Goal: Task Accomplishment & Management: Manage account settings

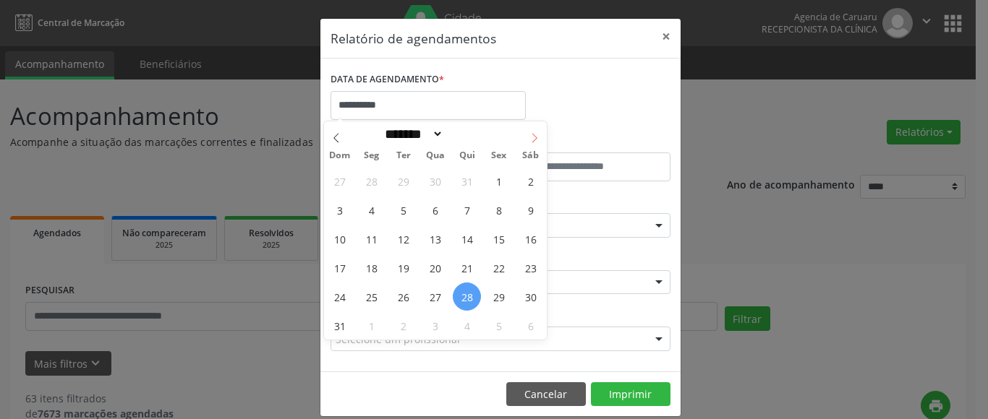
click at [528, 140] on span at bounding box center [534, 133] width 25 height 25
select select "*"
click at [364, 182] on span "1" at bounding box center [371, 181] width 28 height 28
type input "**********"
click at [364, 182] on span "1" at bounding box center [371, 181] width 28 height 28
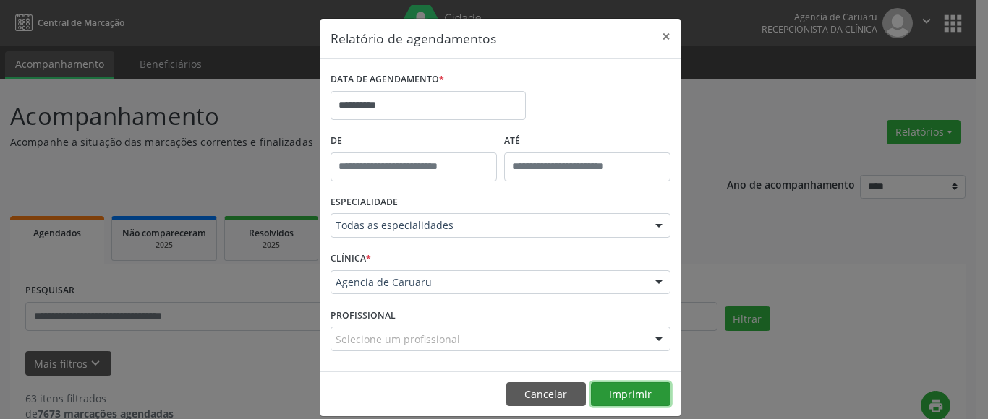
click at [634, 390] on button "Imprimir" at bounding box center [631, 395] width 80 height 25
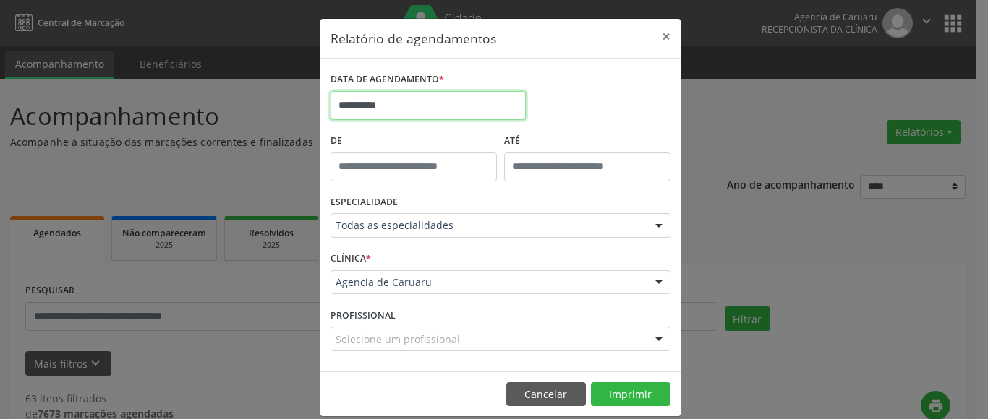
click at [369, 106] on input "**********" at bounding box center [427, 105] width 195 height 29
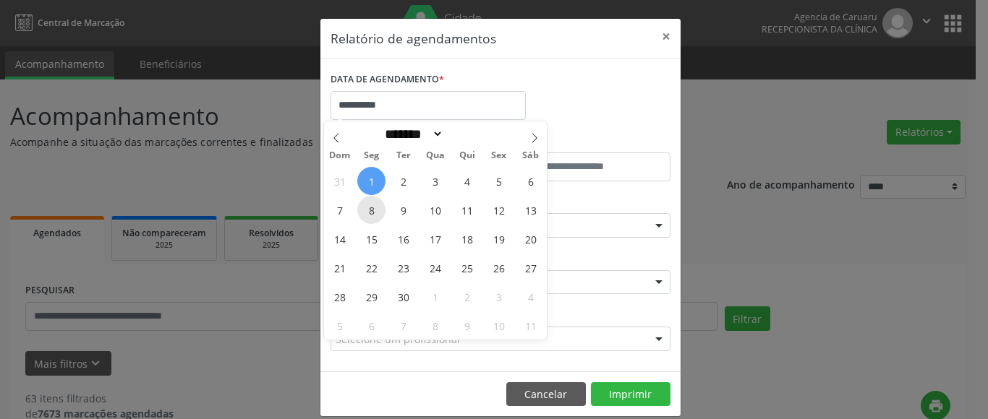
click at [374, 209] on span "8" at bounding box center [371, 210] width 28 height 28
type input "**********"
click at [374, 209] on span "8" at bounding box center [371, 210] width 28 height 28
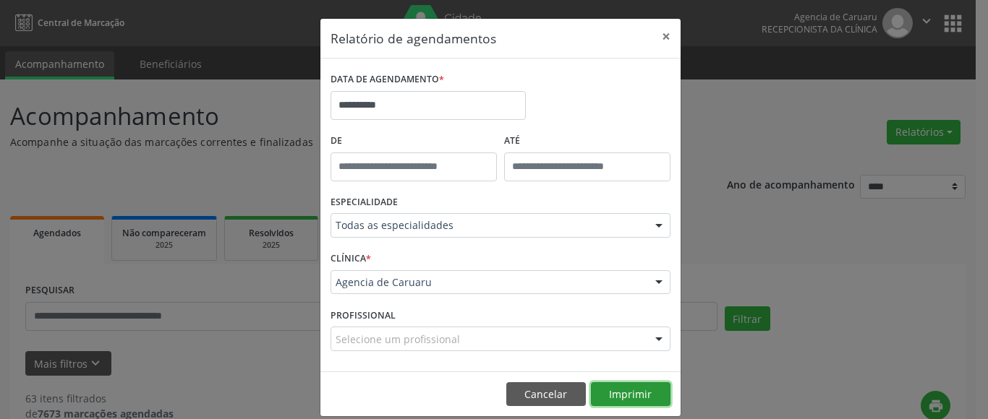
click at [623, 392] on button "Imprimir" at bounding box center [631, 395] width 80 height 25
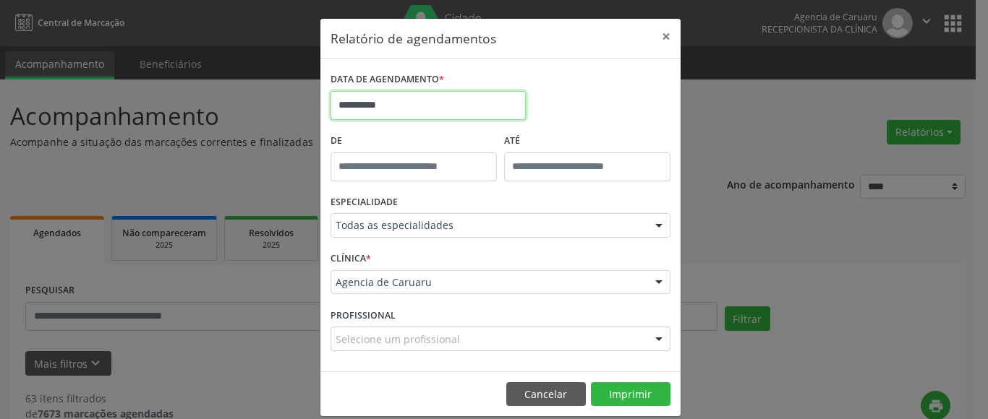
click at [369, 101] on input "**********" at bounding box center [427, 105] width 195 height 29
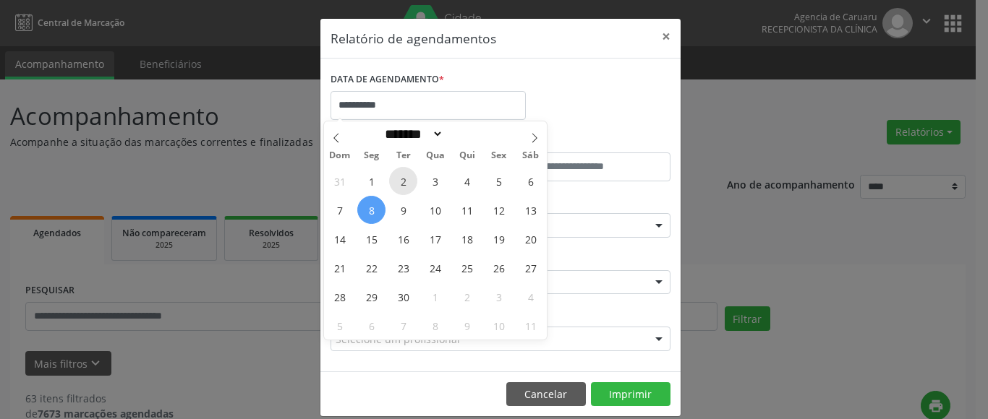
click at [401, 181] on span "2" at bounding box center [403, 181] width 28 height 28
type input "**********"
click at [401, 181] on span "2" at bounding box center [403, 181] width 28 height 28
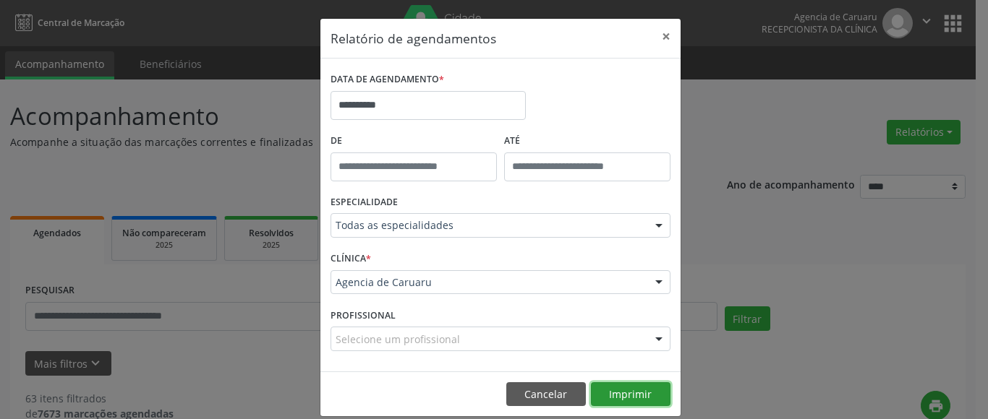
click at [612, 389] on button "Imprimir" at bounding box center [631, 395] width 80 height 25
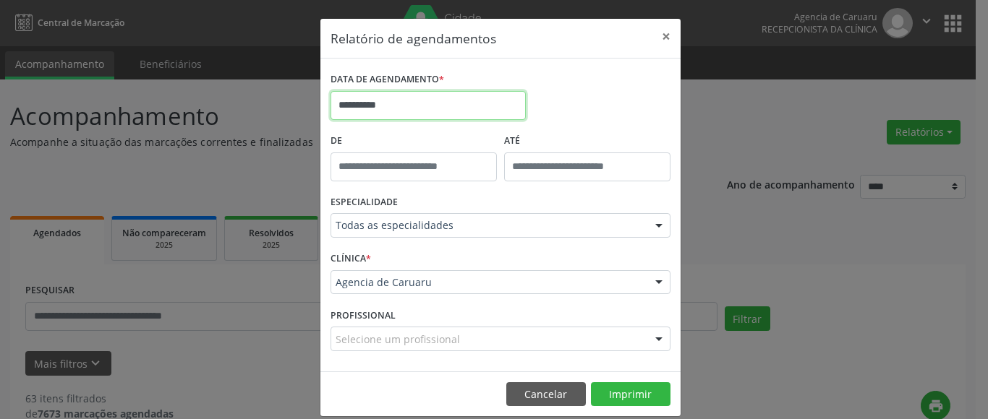
click at [390, 103] on input "**********" at bounding box center [427, 105] width 195 height 29
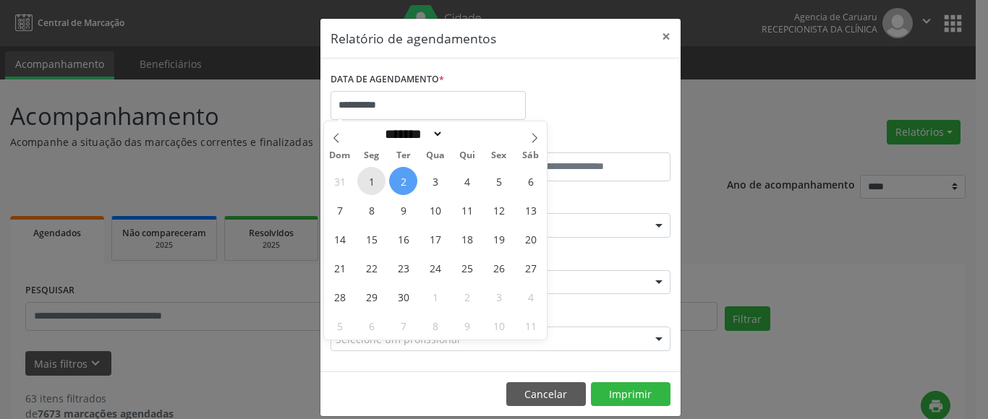
click at [370, 181] on span "1" at bounding box center [371, 181] width 28 height 28
type input "**********"
click at [370, 181] on span "1" at bounding box center [371, 181] width 28 height 28
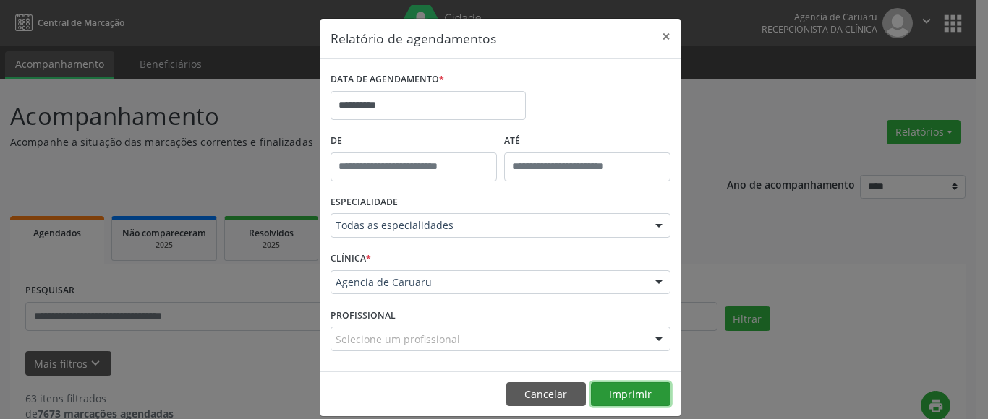
click at [637, 394] on button "Imprimir" at bounding box center [631, 395] width 80 height 25
click at [662, 32] on button "×" at bounding box center [666, 36] width 29 height 35
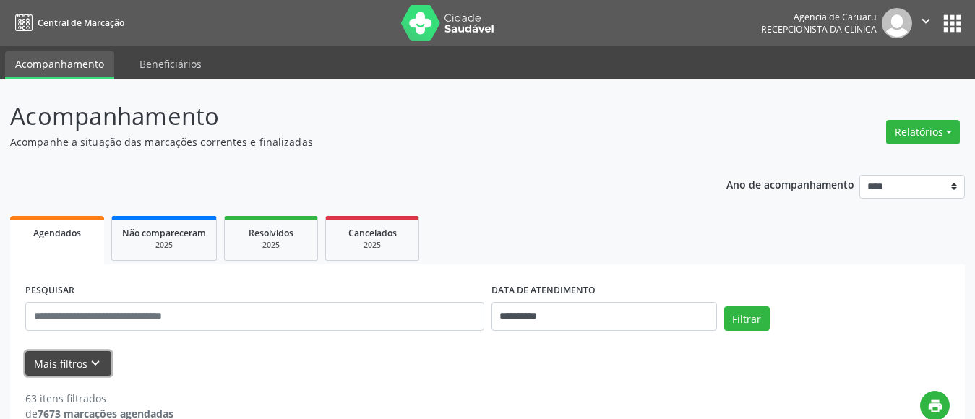
click at [56, 366] on button "Mais filtros keyboard_arrow_down" at bounding box center [68, 363] width 86 height 25
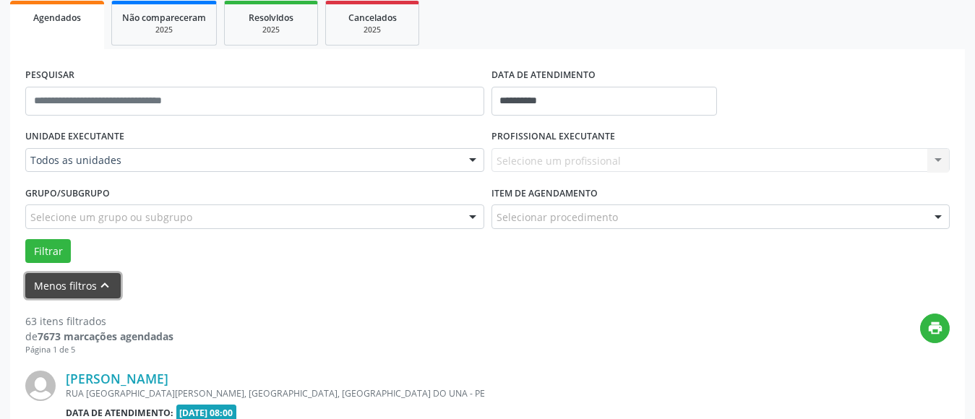
scroll to position [217, 0]
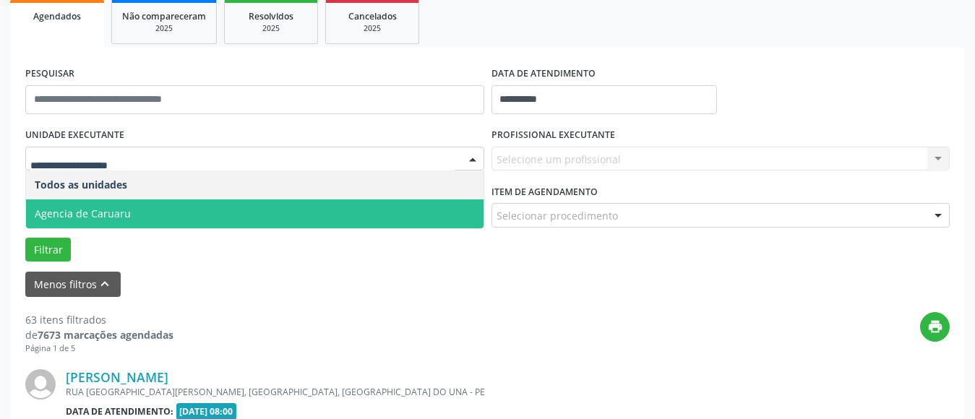
click at [115, 213] on span "Agencia de Caruaru" at bounding box center [83, 214] width 96 height 14
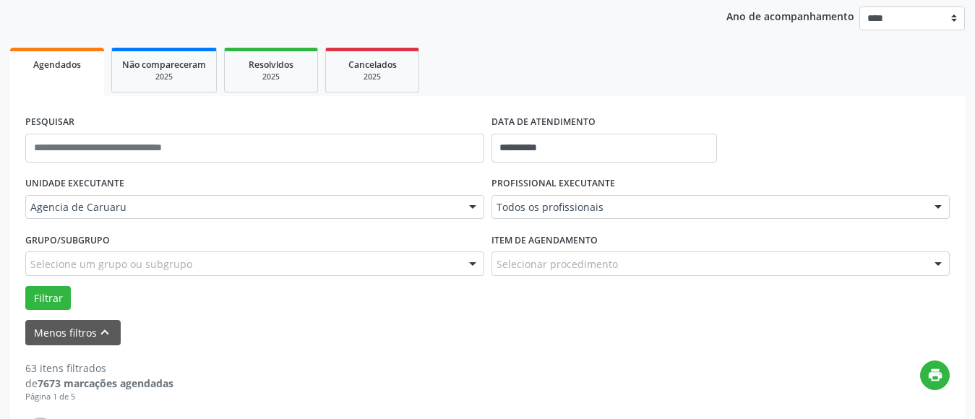
scroll to position [145, 0]
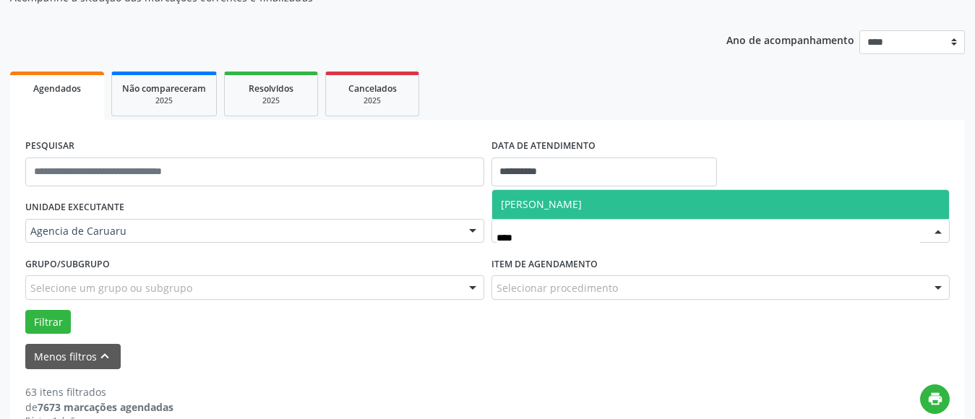
click at [658, 200] on span "[PERSON_NAME]" at bounding box center [721, 204] width 458 height 29
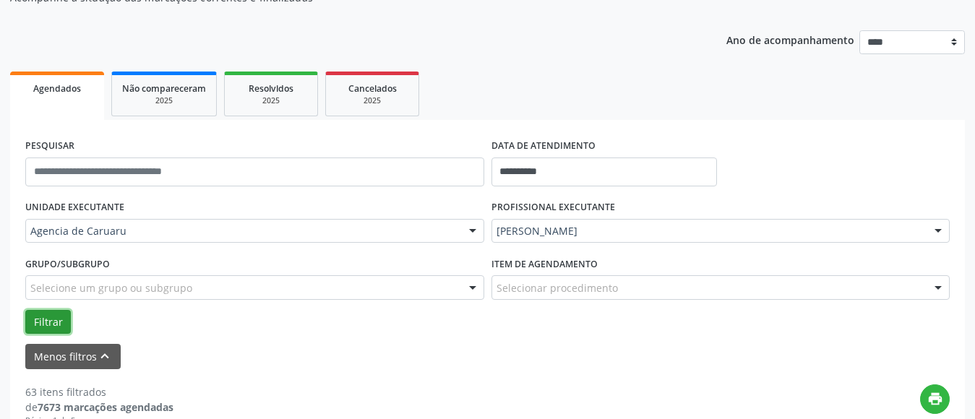
click at [53, 324] on button "Filtrar" at bounding box center [48, 322] width 46 height 25
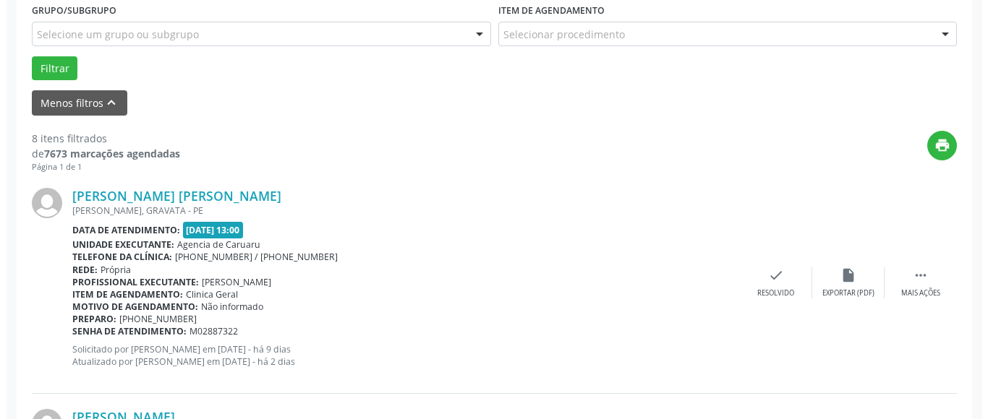
scroll to position [434, 0]
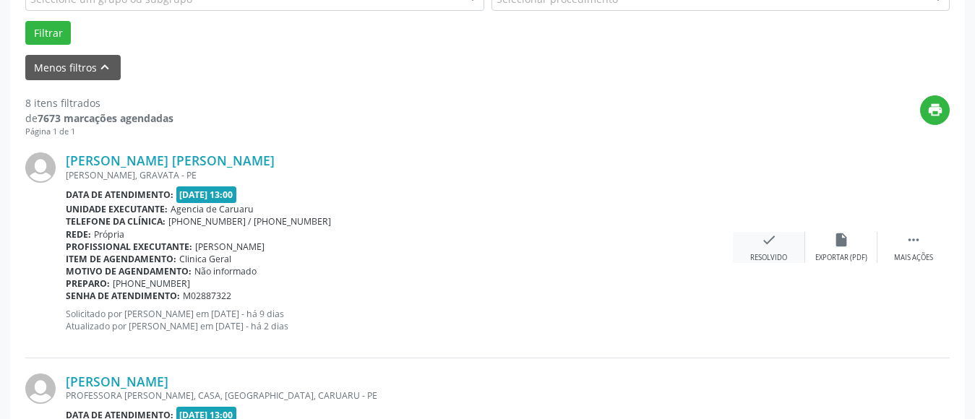
click at [767, 247] on icon "check" at bounding box center [769, 240] width 16 height 16
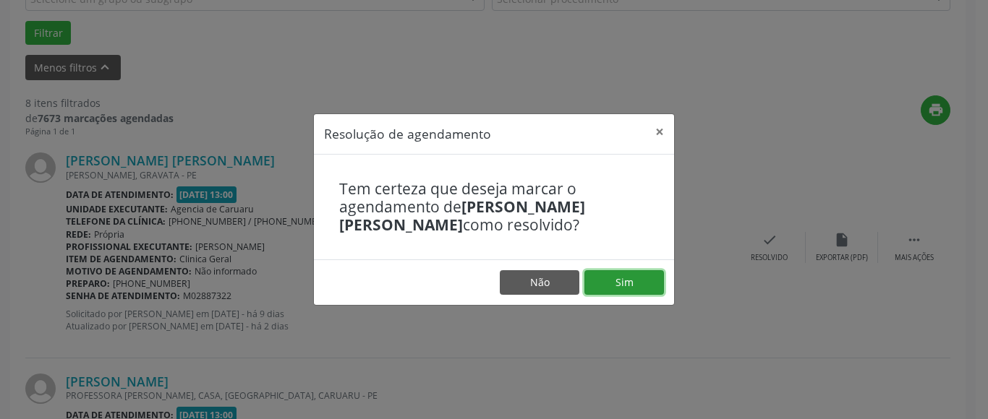
click at [636, 283] on button "Sim" at bounding box center [624, 282] width 80 height 25
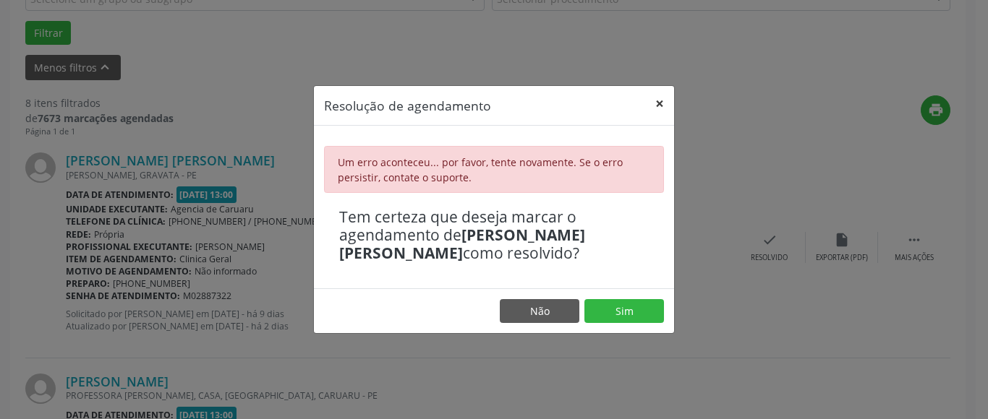
click at [655, 101] on button "×" at bounding box center [659, 103] width 29 height 35
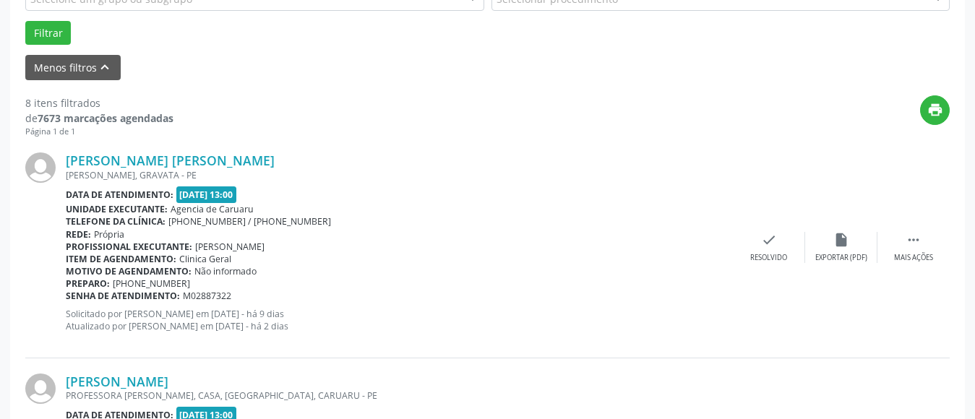
click at [761, 226] on div "[PERSON_NAME] [PERSON_NAME] [PERSON_NAME], GRAVATA - PE Data de atendimento: [D…" at bounding box center [487, 247] width 925 height 221
click at [766, 241] on icon "check" at bounding box center [769, 240] width 16 height 16
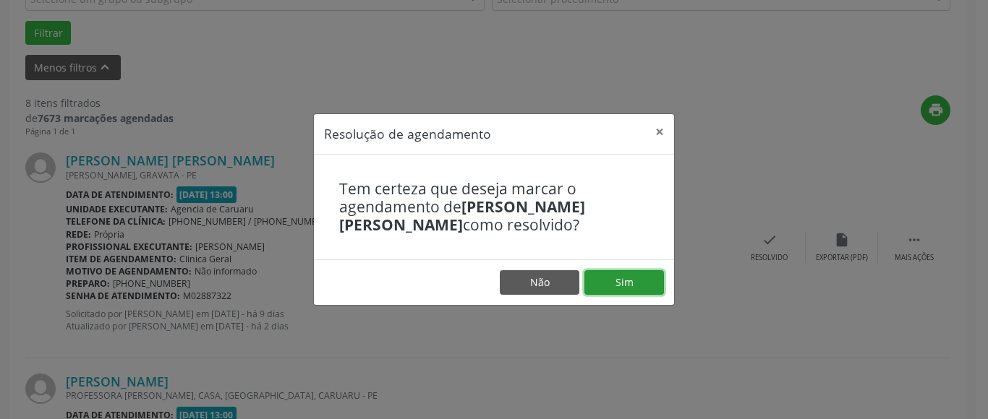
click at [638, 277] on button "Sim" at bounding box center [624, 282] width 80 height 25
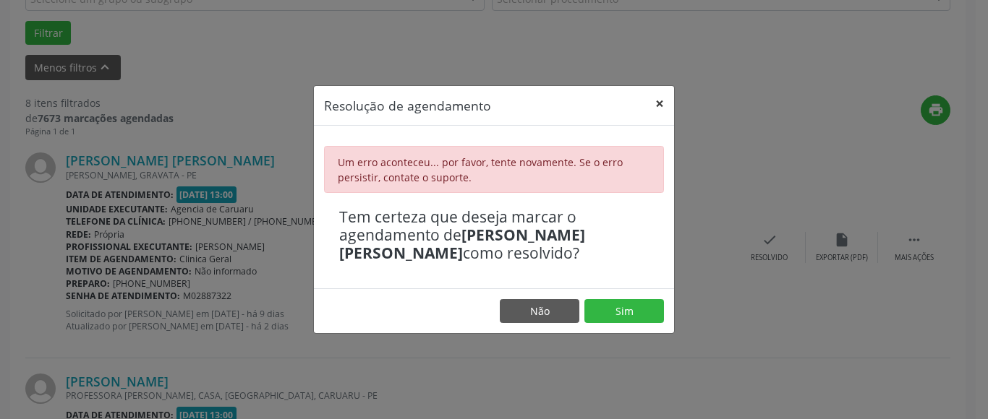
click at [665, 97] on button "×" at bounding box center [659, 103] width 29 height 35
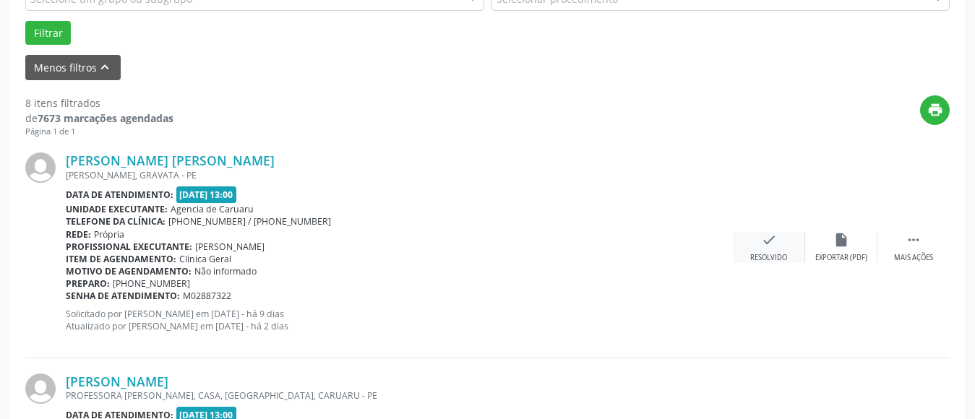
click at [767, 251] on div "check Resolvido" at bounding box center [769, 247] width 72 height 31
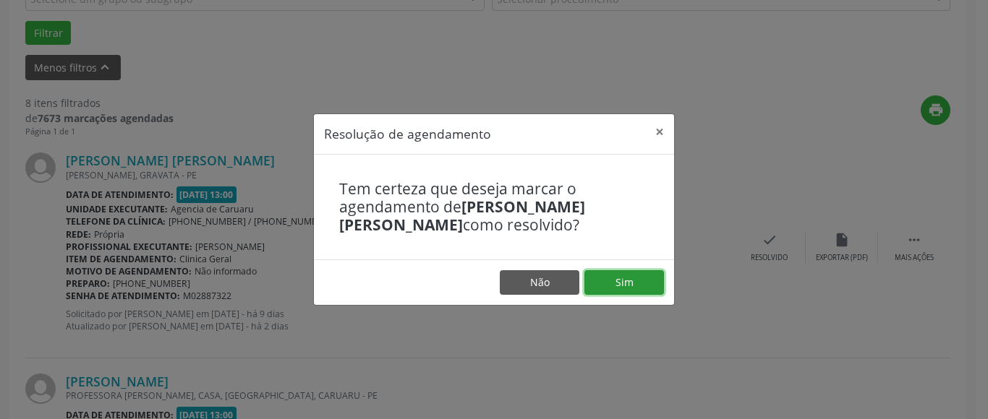
click at [629, 283] on button "Sim" at bounding box center [624, 282] width 80 height 25
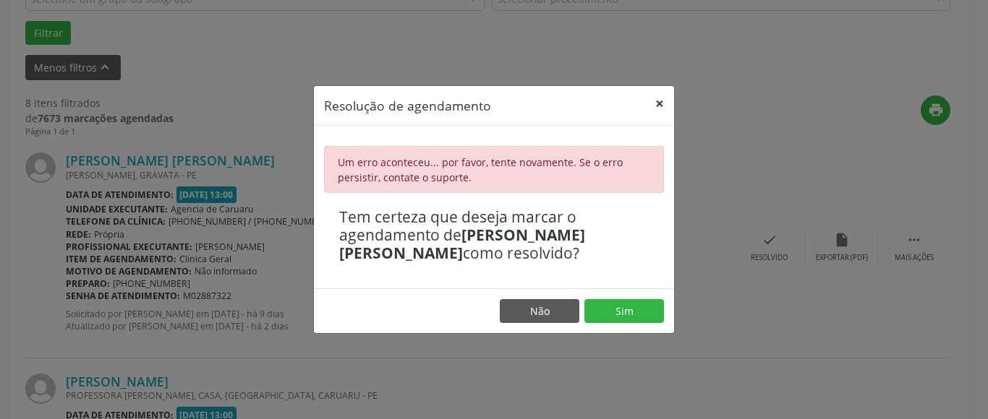
click at [662, 105] on button "×" at bounding box center [659, 103] width 29 height 35
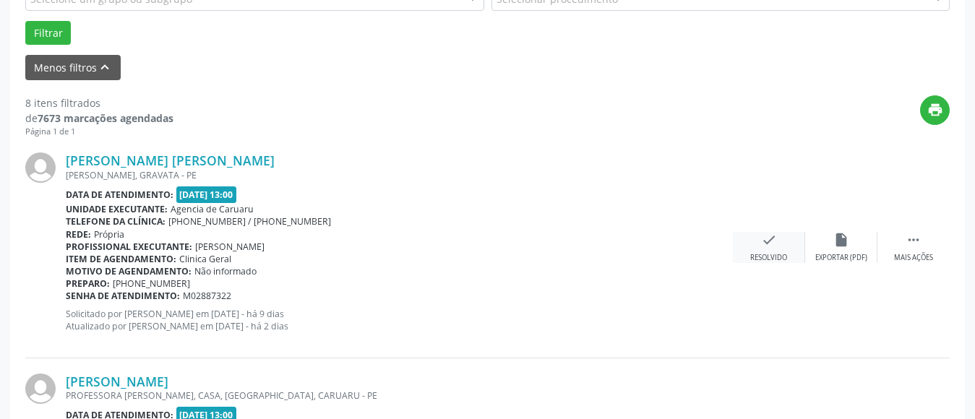
click at [764, 245] on icon "check" at bounding box center [769, 240] width 16 height 16
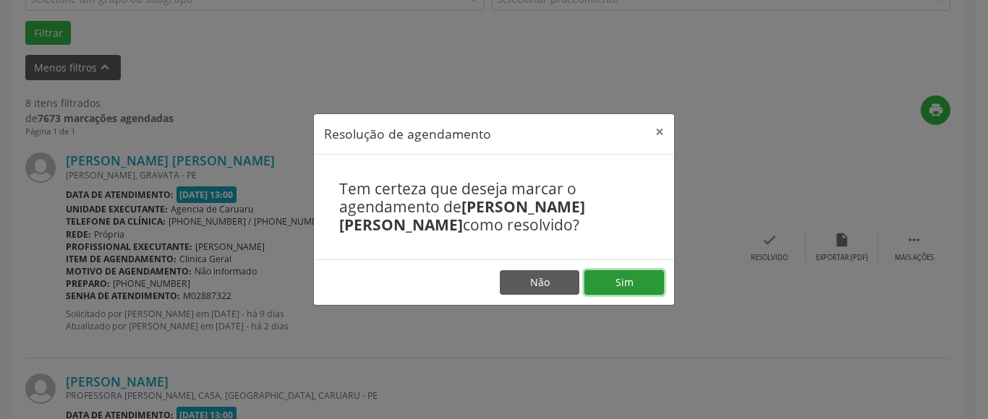
click at [621, 278] on button "Sim" at bounding box center [624, 282] width 80 height 25
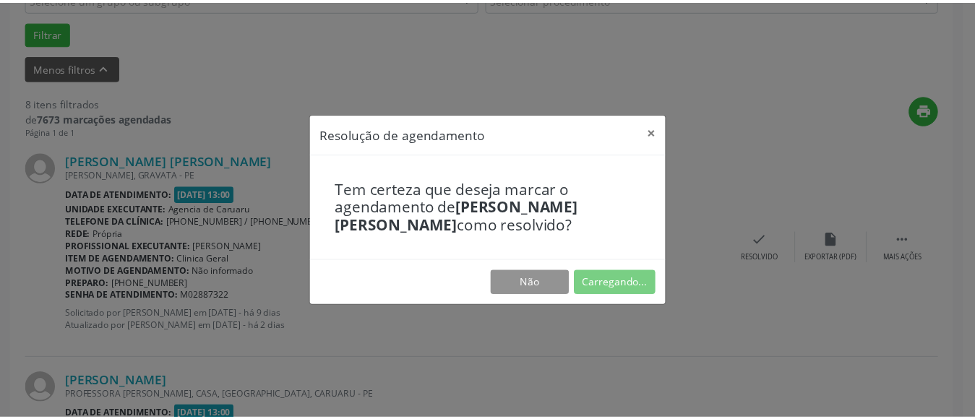
scroll to position [197, 0]
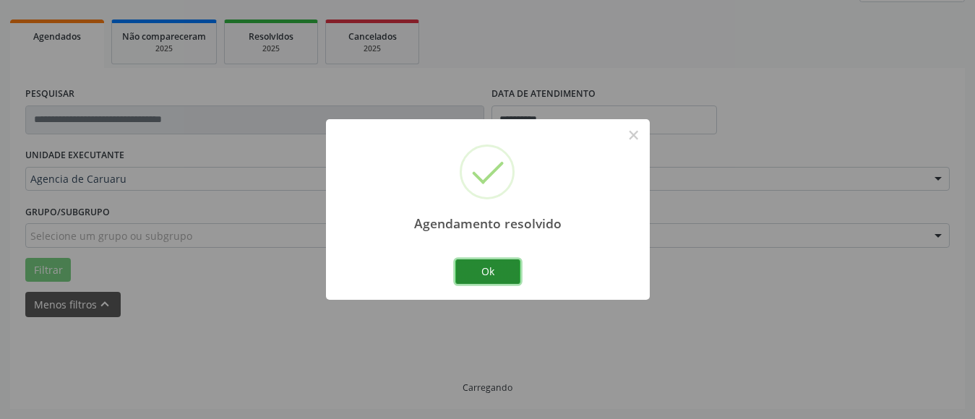
click at [502, 271] on button "Ok" at bounding box center [488, 272] width 65 height 25
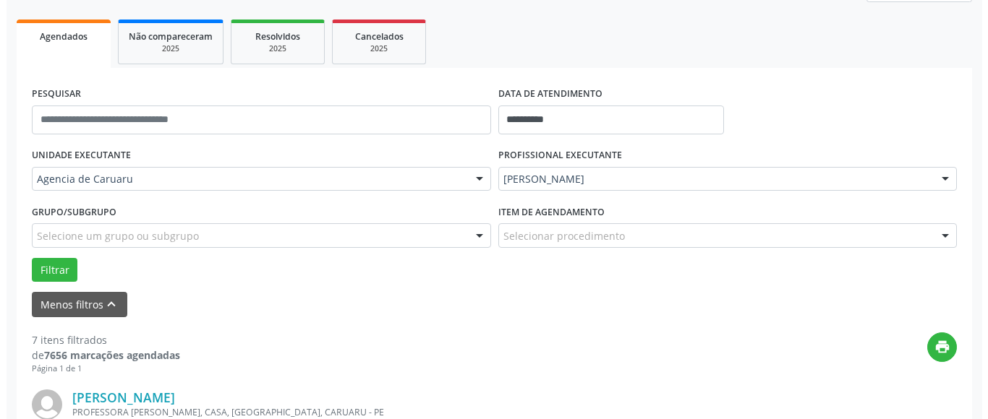
scroll to position [434, 0]
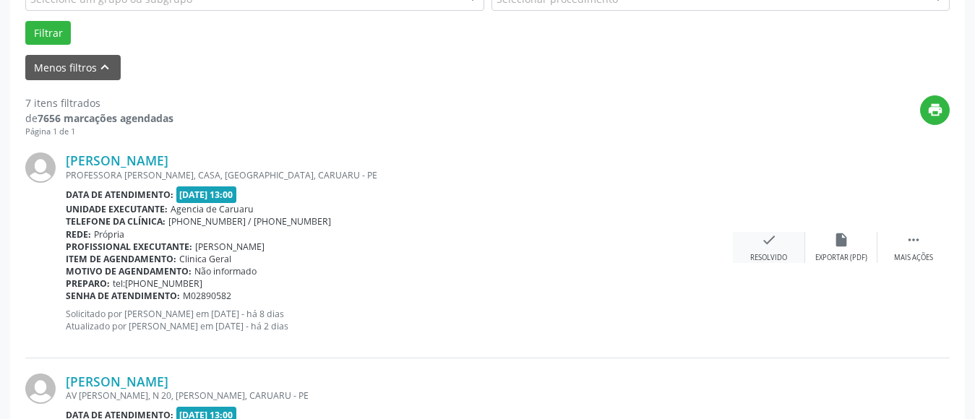
click at [766, 247] on icon "check" at bounding box center [769, 240] width 16 height 16
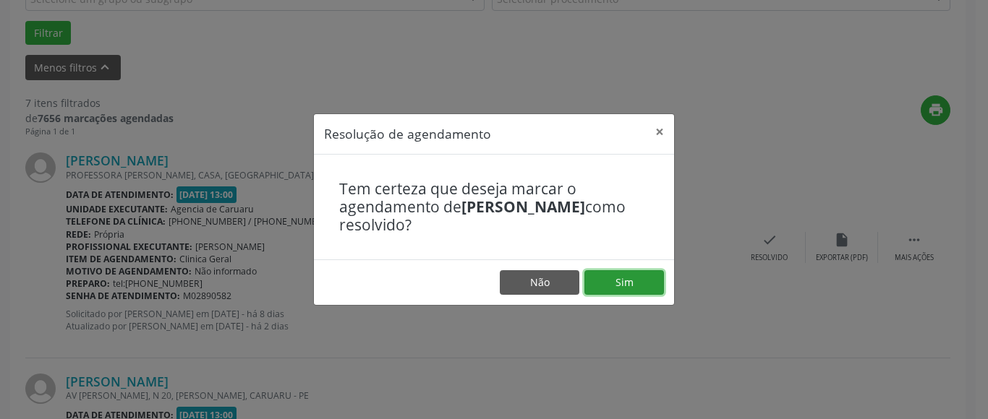
click at [616, 276] on button "Sim" at bounding box center [624, 282] width 80 height 25
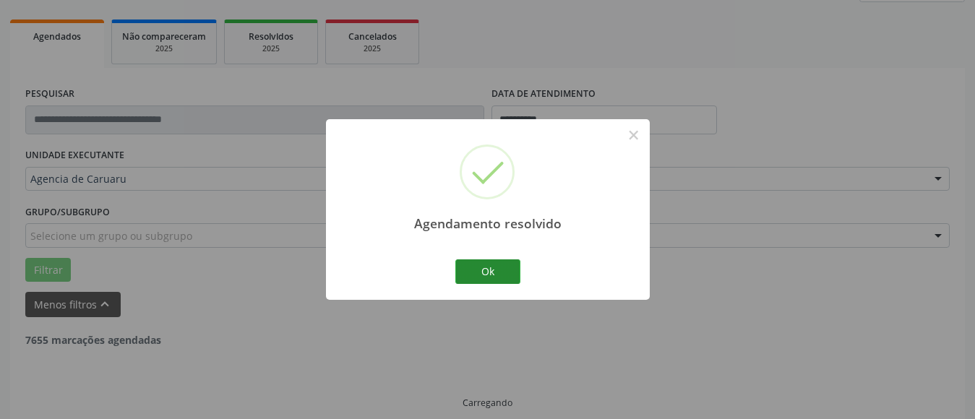
scroll to position [212, 0]
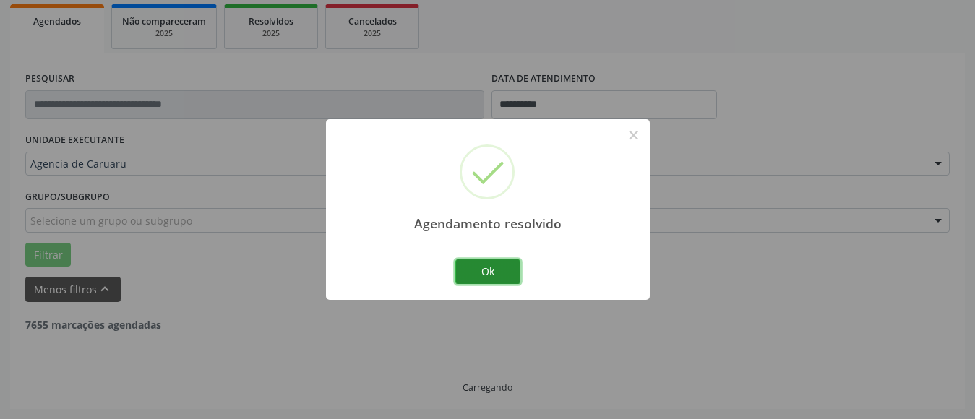
click at [477, 268] on button "Ok" at bounding box center [488, 272] width 65 height 25
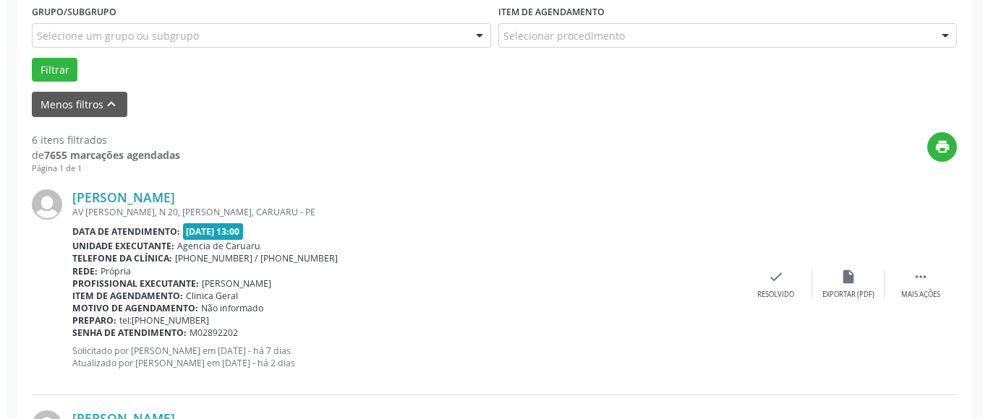
scroll to position [429, 0]
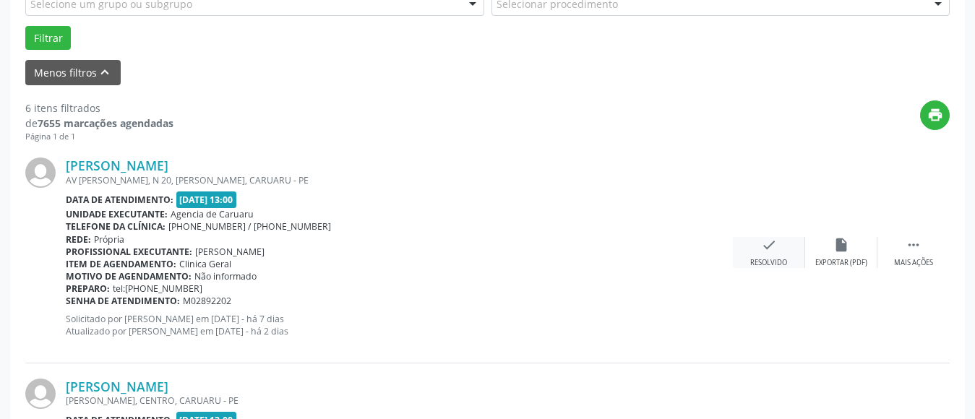
click at [764, 260] on div "Resolvido" at bounding box center [769, 263] width 37 height 10
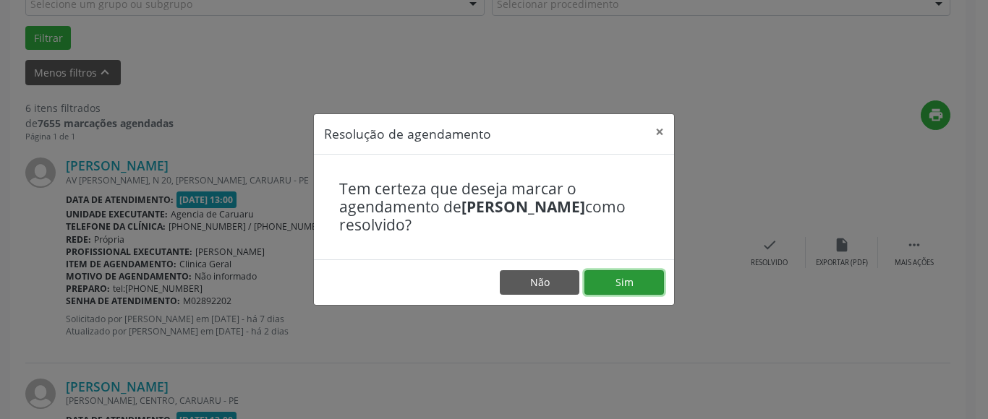
click at [629, 291] on button "Sim" at bounding box center [624, 282] width 80 height 25
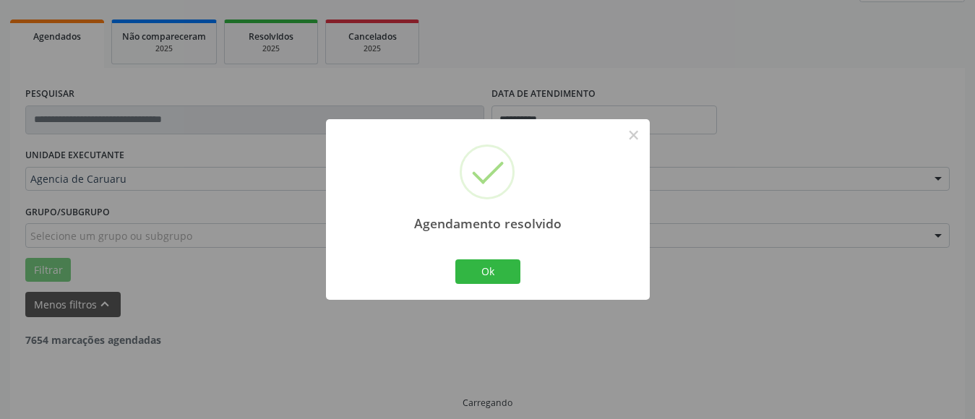
scroll to position [212, 0]
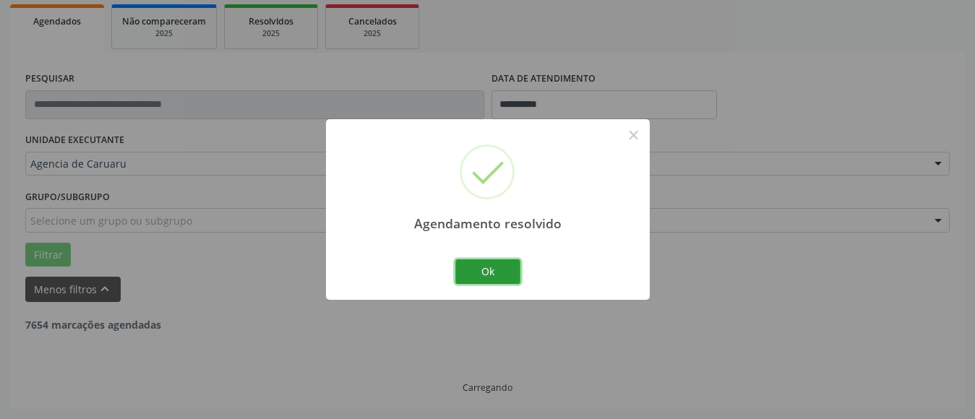
click at [473, 269] on button "Ok" at bounding box center [488, 272] width 65 height 25
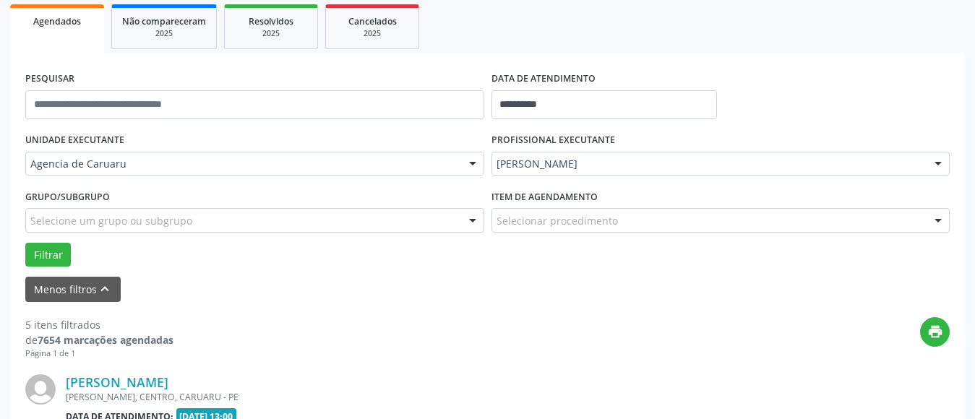
scroll to position [429, 0]
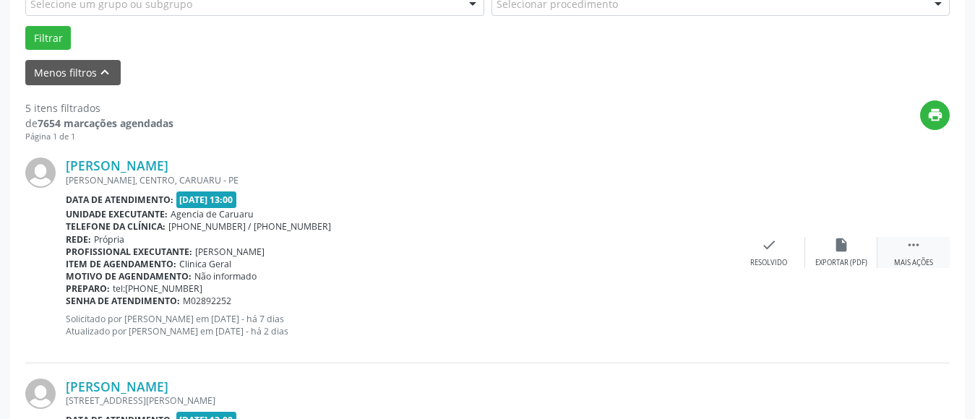
click at [905, 255] on div " Mais ações" at bounding box center [914, 252] width 72 height 31
click at [824, 258] on div "Não compareceu" at bounding box center [841, 263] width 61 height 10
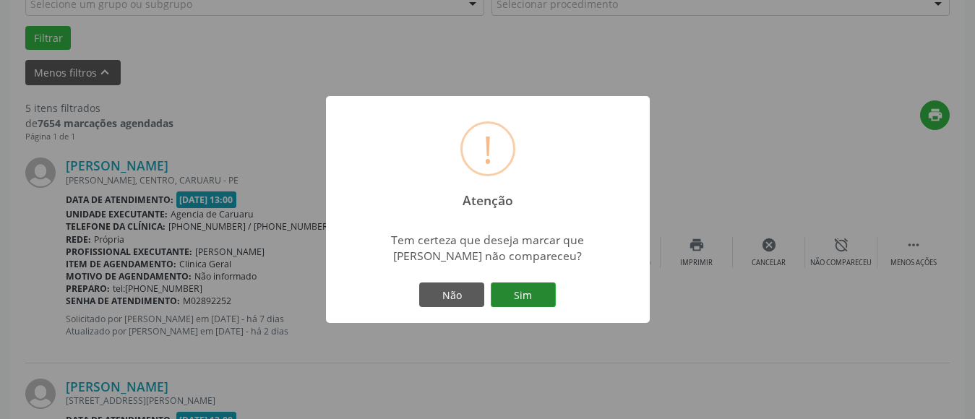
click at [540, 291] on button "Sim" at bounding box center [523, 295] width 65 height 25
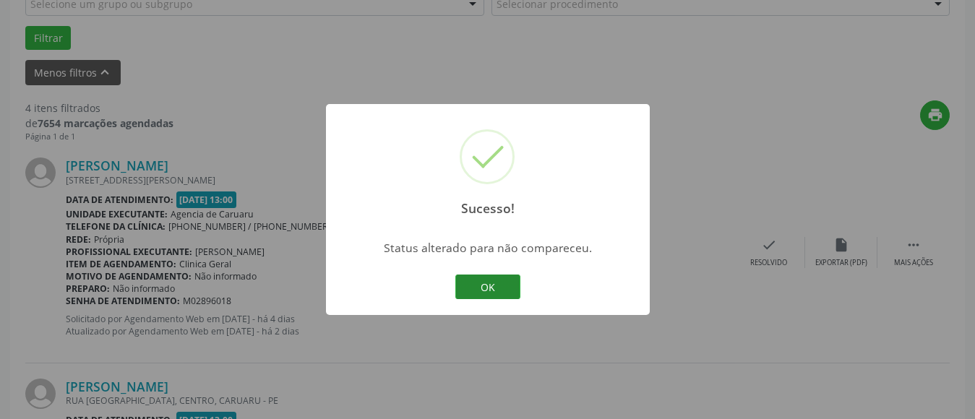
click at [503, 281] on button "OK" at bounding box center [488, 287] width 65 height 25
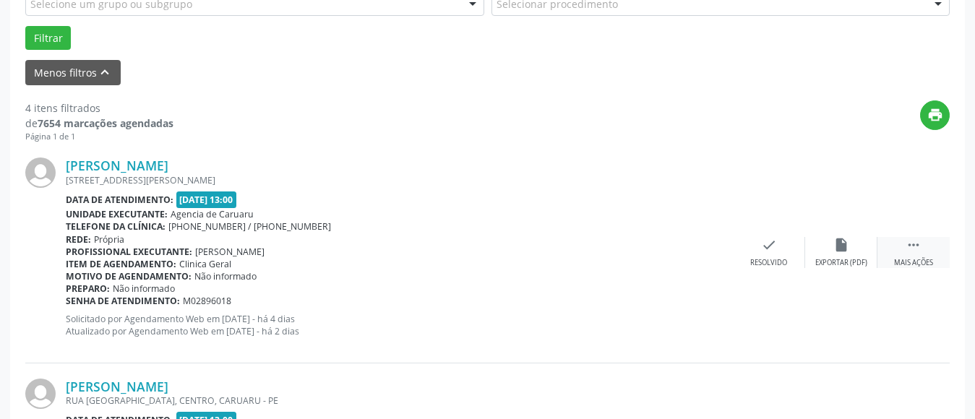
click at [911, 249] on icon "" at bounding box center [914, 245] width 16 height 16
click at [823, 250] on div "alarm_off Não compareceu" at bounding box center [842, 252] width 72 height 31
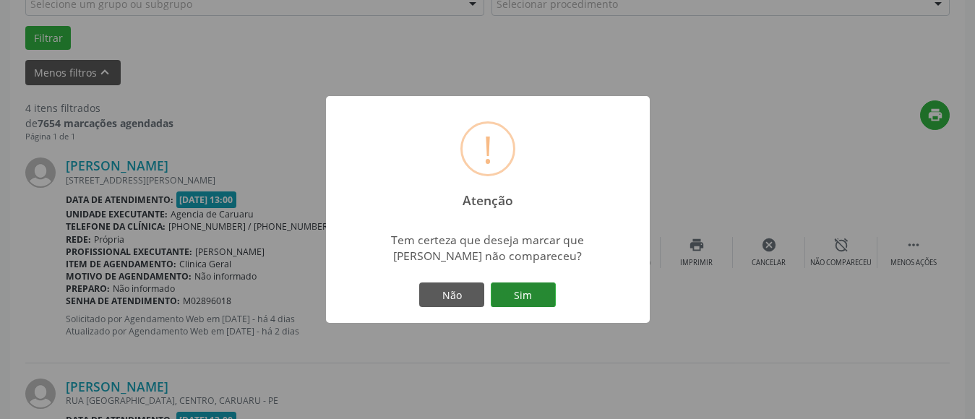
click at [532, 293] on button "Sim" at bounding box center [523, 295] width 65 height 25
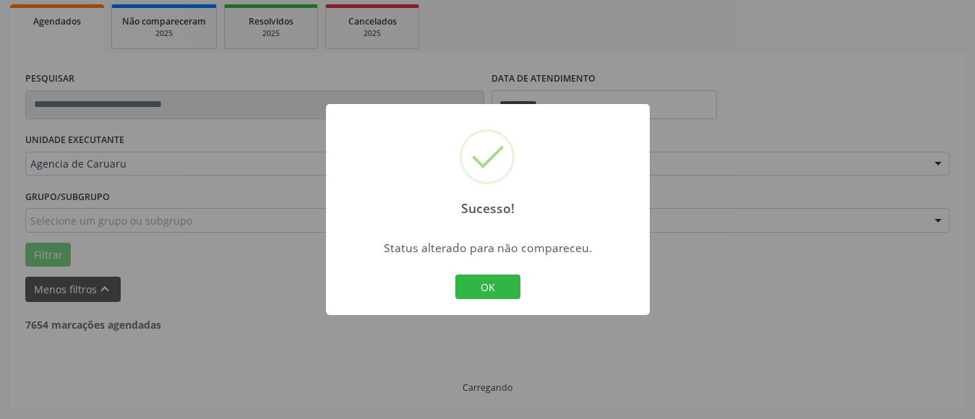
scroll to position [212, 0]
click at [485, 290] on button "OK" at bounding box center [488, 287] width 65 height 25
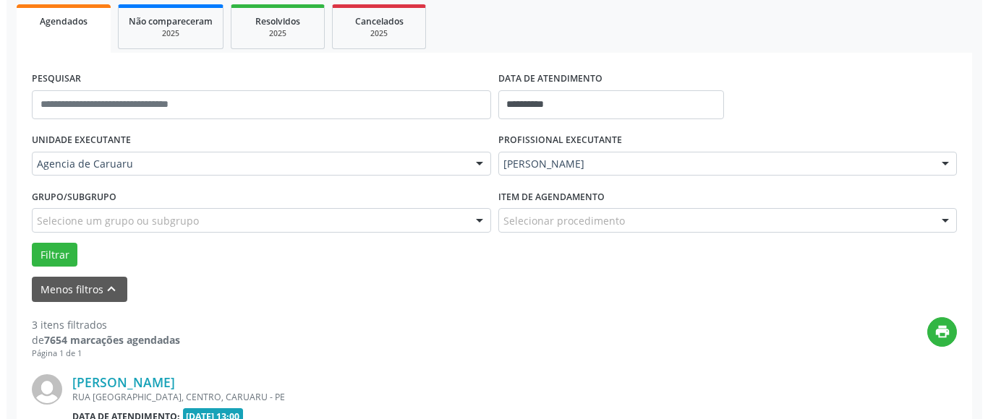
scroll to position [429, 0]
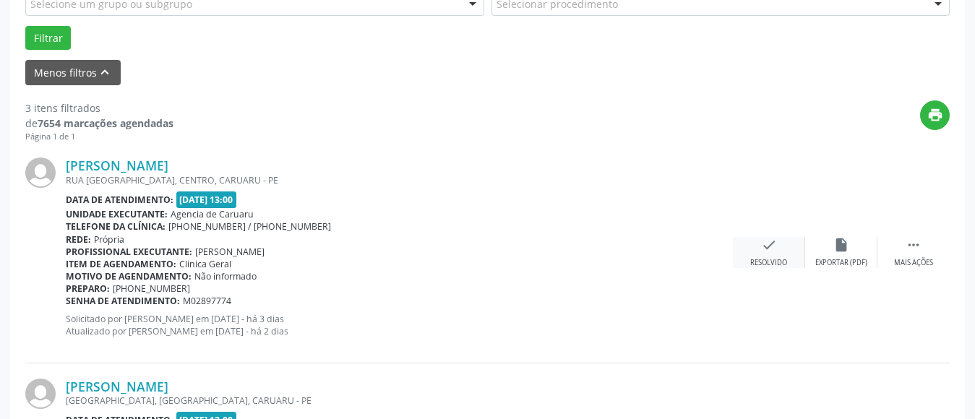
click at [764, 246] on icon "check" at bounding box center [769, 245] width 16 height 16
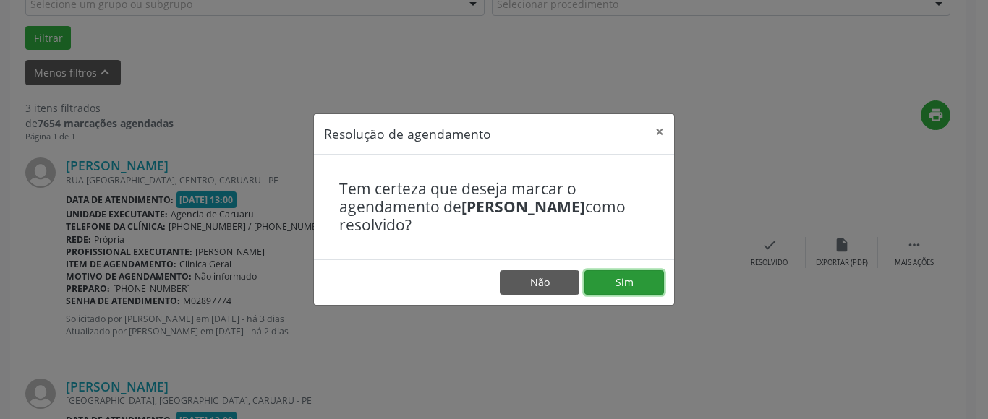
click at [628, 277] on button "Sim" at bounding box center [624, 282] width 80 height 25
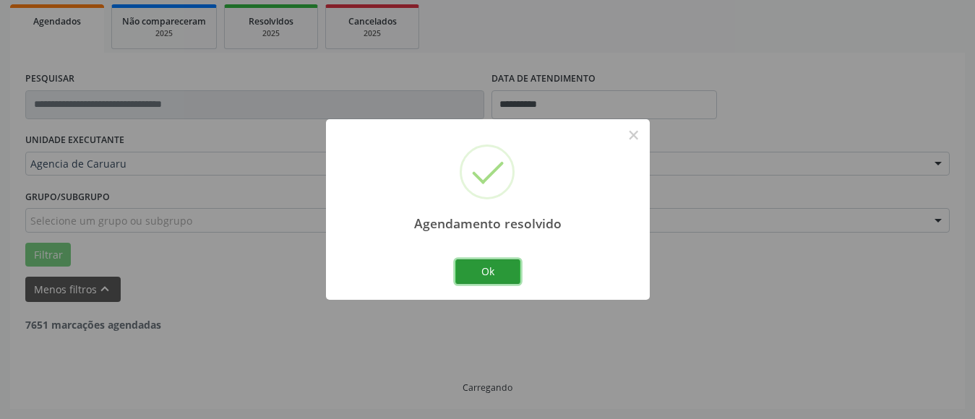
click at [489, 269] on button "Ok" at bounding box center [488, 272] width 65 height 25
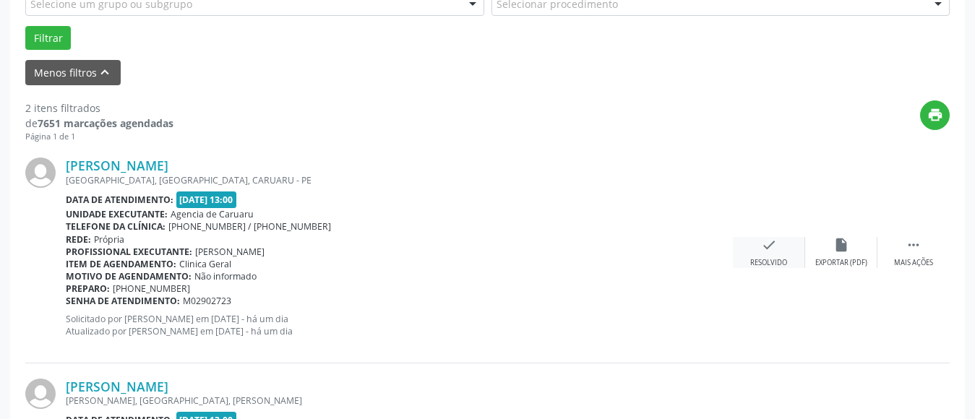
click at [765, 256] on div "check Resolvido" at bounding box center [769, 252] width 72 height 31
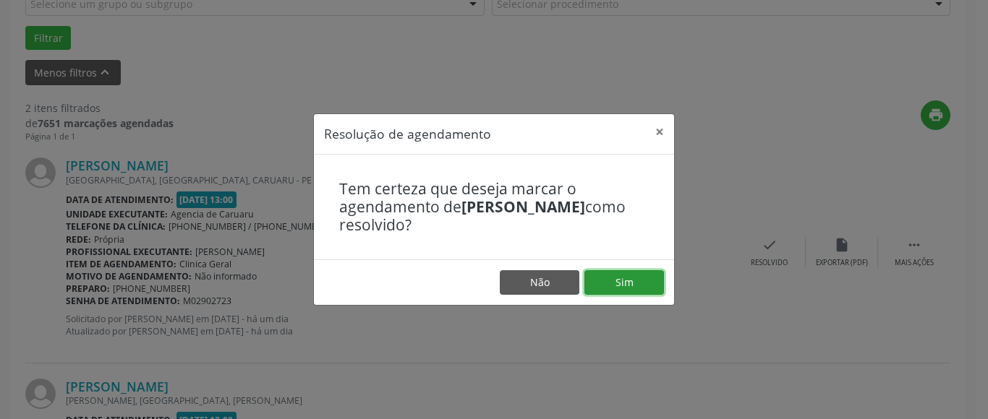
click at [628, 281] on button "Sim" at bounding box center [624, 282] width 80 height 25
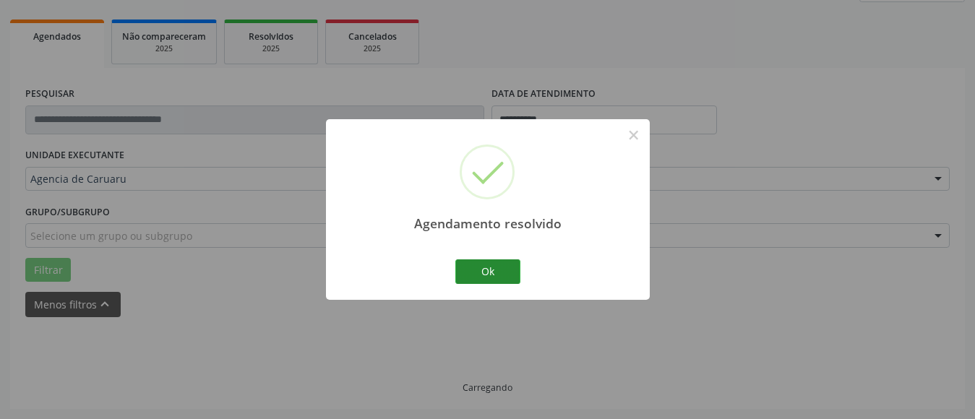
scroll to position [212, 0]
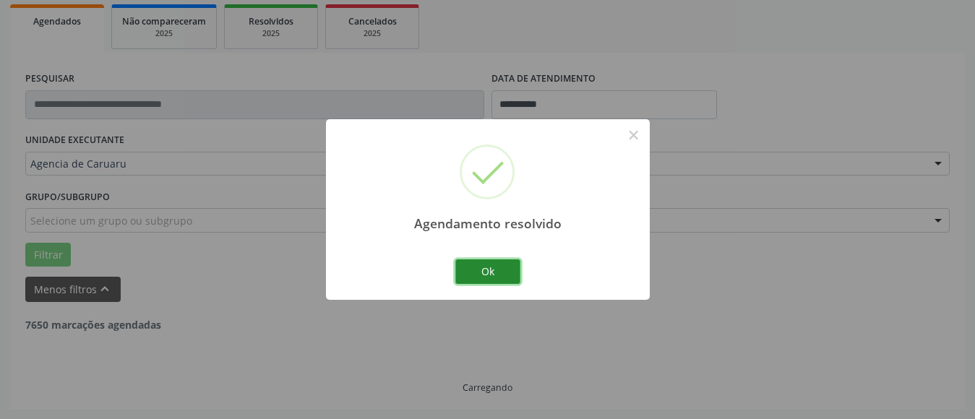
click at [500, 272] on button "Ok" at bounding box center [488, 272] width 65 height 25
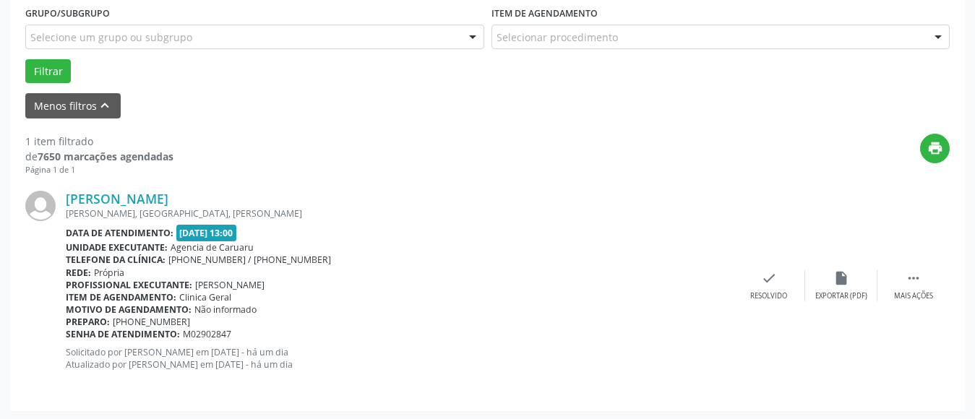
scroll to position [398, 0]
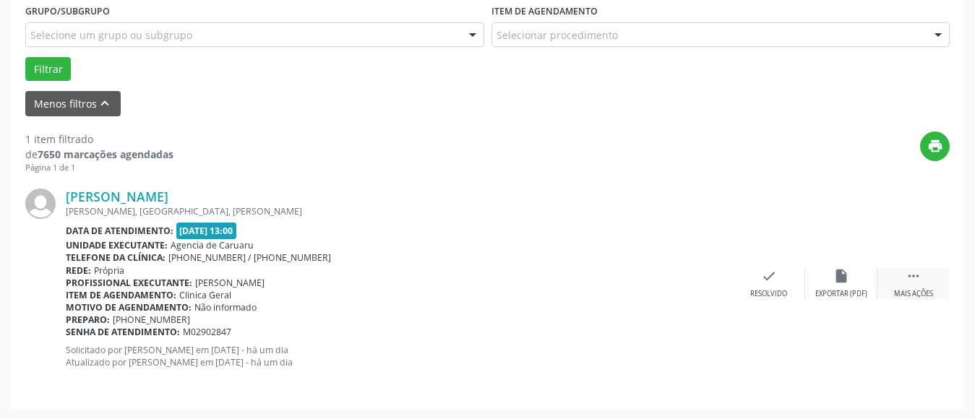
click at [918, 273] on icon "" at bounding box center [914, 276] width 16 height 16
click at [839, 290] on div "Não compareceu" at bounding box center [841, 294] width 61 height 10
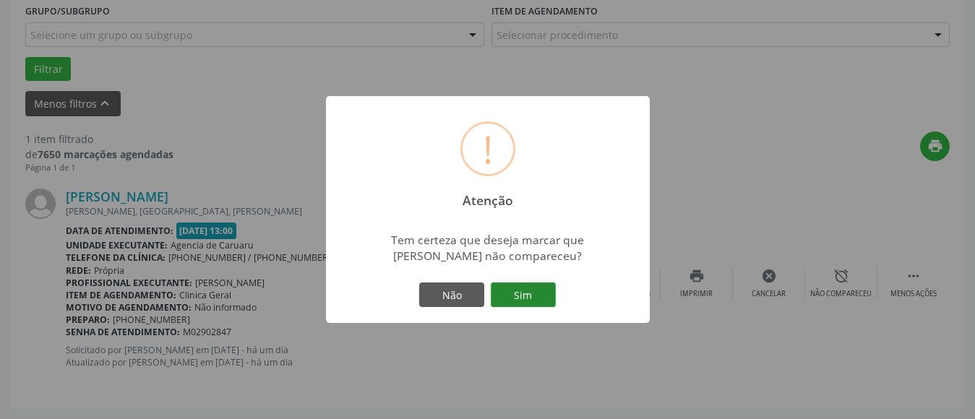
click at [537, 294] on button "Sim" at bounding box center [523, 295] width 65 height 25
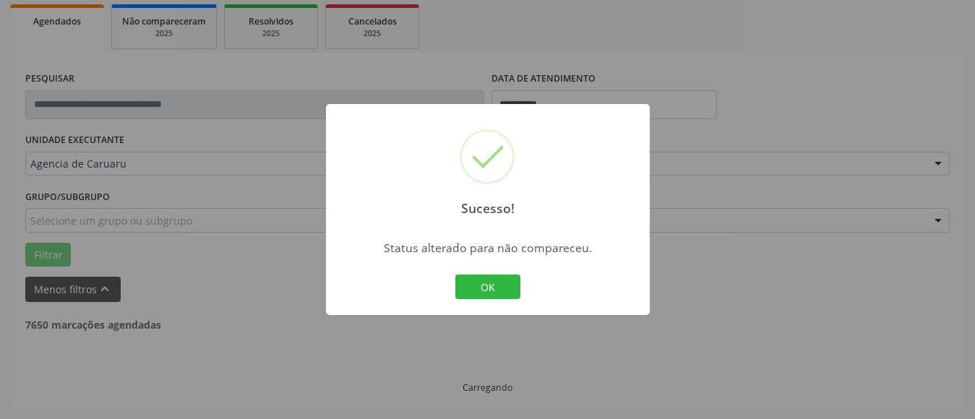
scroll to position [166, 0]
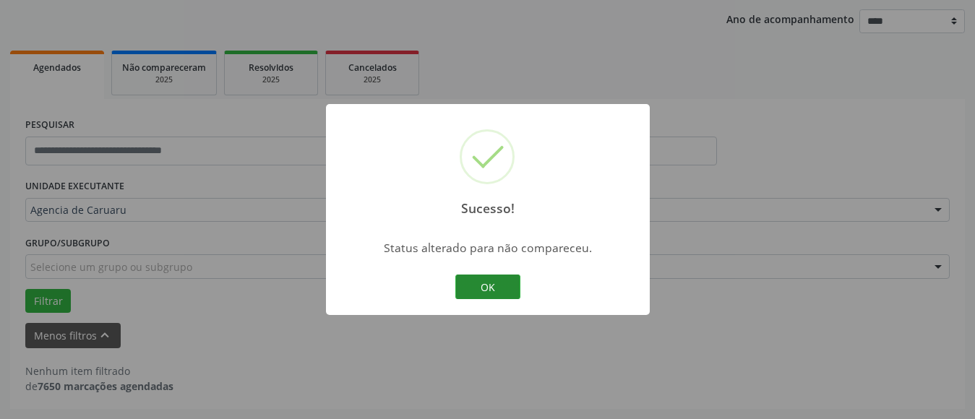
click at [487, 287] on button "OK" at bounding box center [488, 287] width 65 height 25
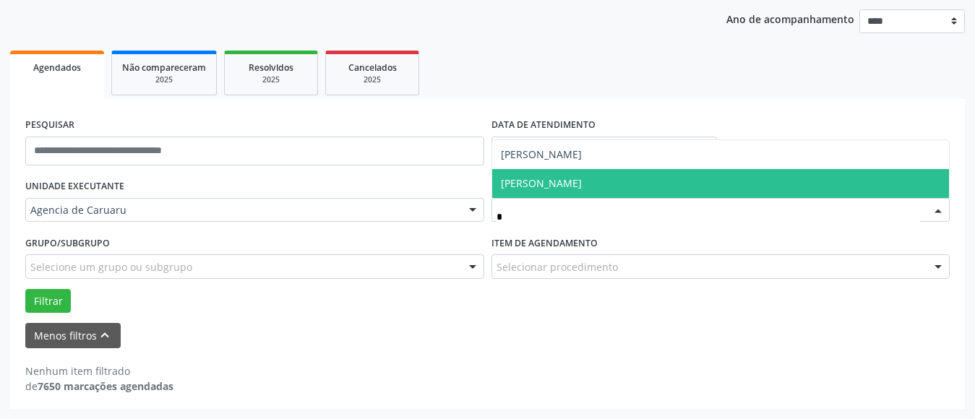
type input "**"
click at [536, 182] on span "[PERSON_NAME]" at bounding box center [541, 183] width 81 height 14
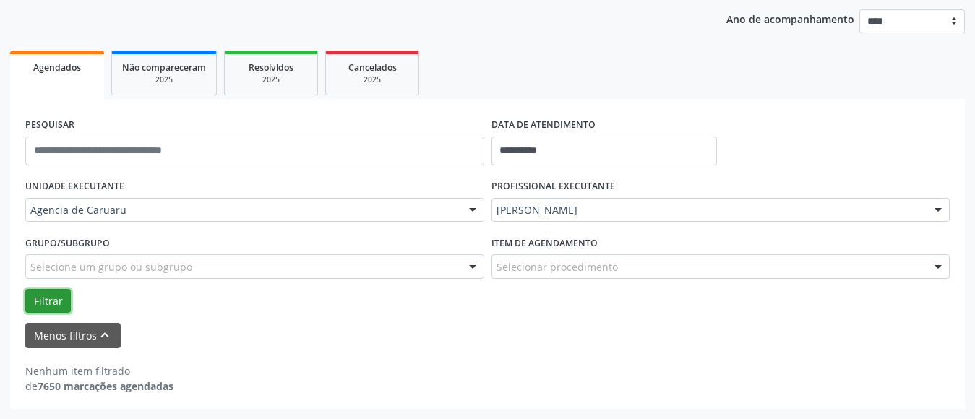
click at [48, 300] on button "Filtrar" at bounding box center [48, 301] width 46 height 25
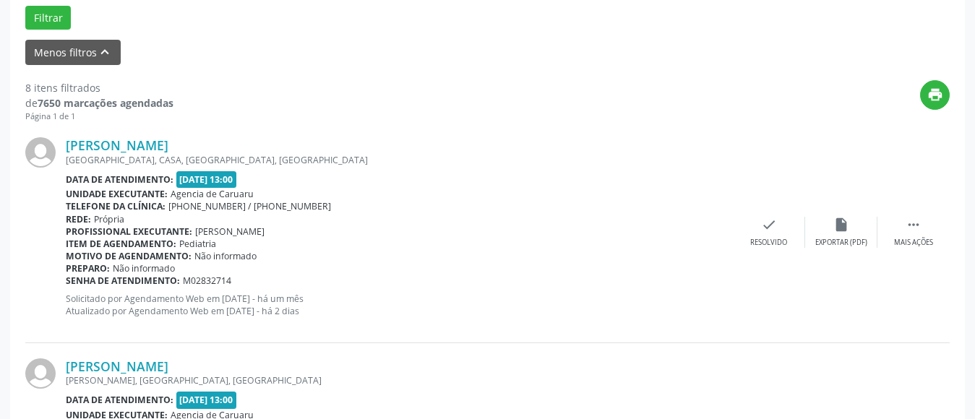
scroll to position [455, 0]
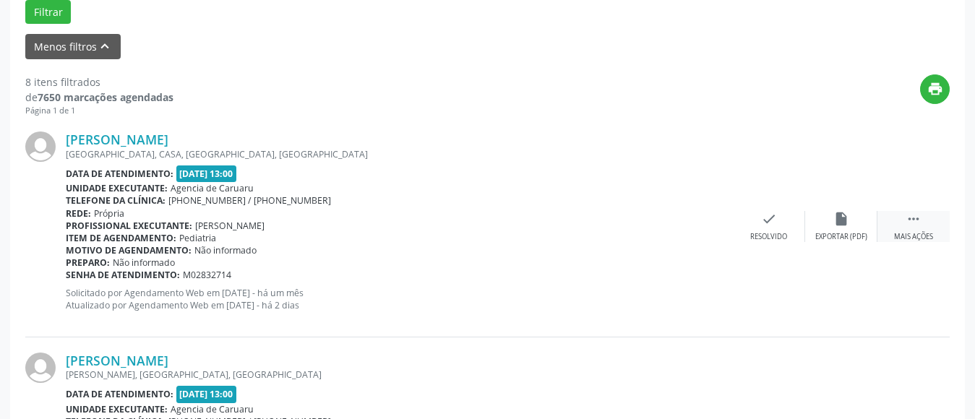
click at [907, 221] on icon "" at bounding box center [914, 219] width 16 height 16
click at [848, 226] on icon "alarm_off" at bounding box center [842, 219] width 16 height 16
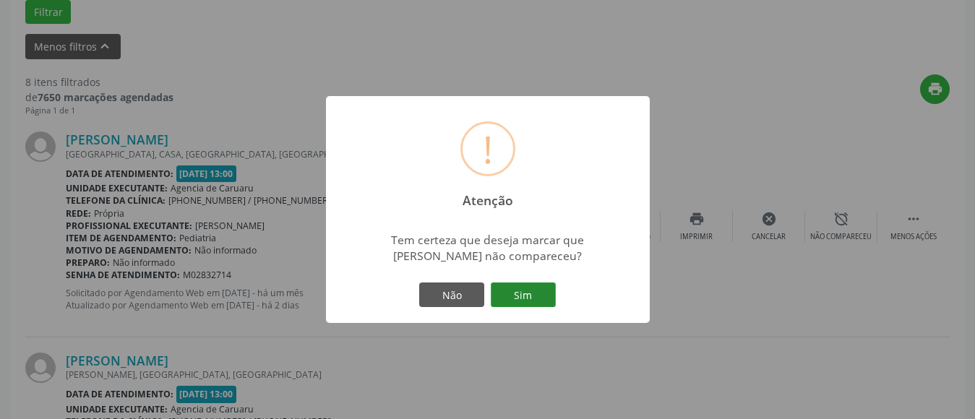
click at [539, 299] on button "Sim" at bounding box center [523, 295] width 65 height 25
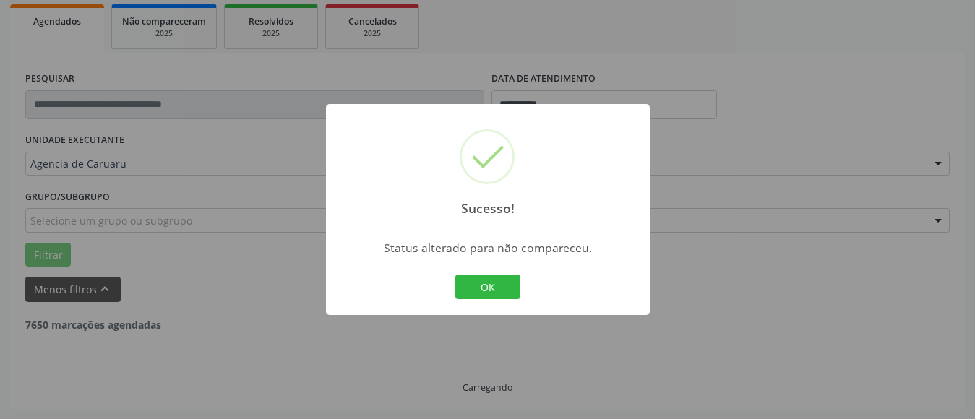
scroll to position [212, 0]
click at [495, 287] on button "OK" at bounding box center [488, 287] width 65 height 25
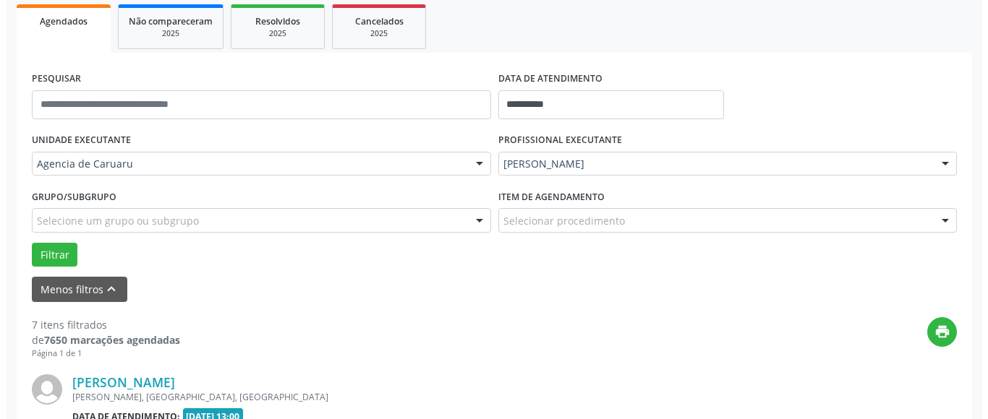
scroll to position [455, 0]
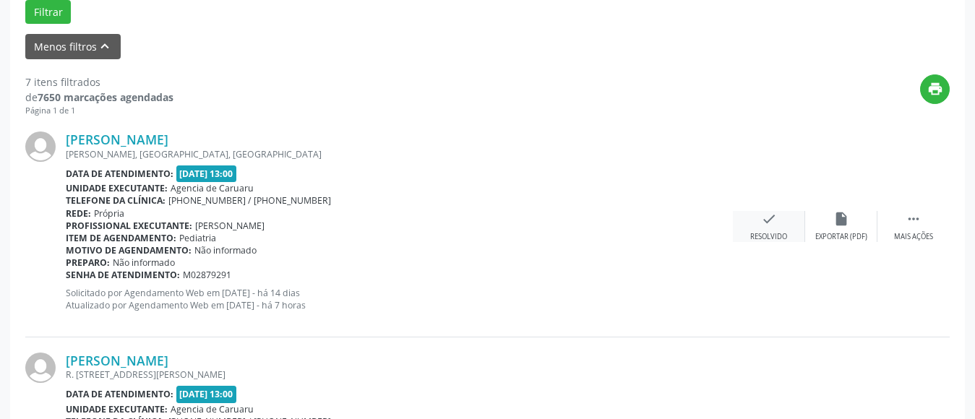
click at [771, 232] on div "Resolvido" at bounding box center [769, 237] width 37 height 10
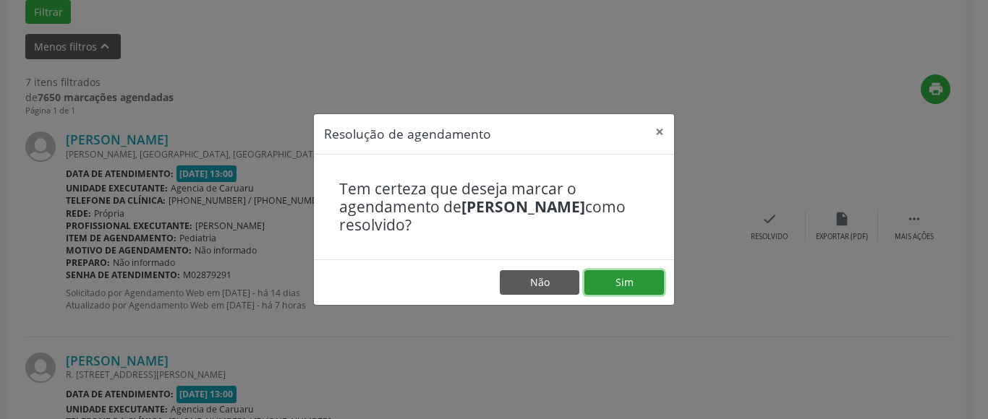
click at [644, 284] on button "Sim" at bounding box center [624, 282] width 80 height 25
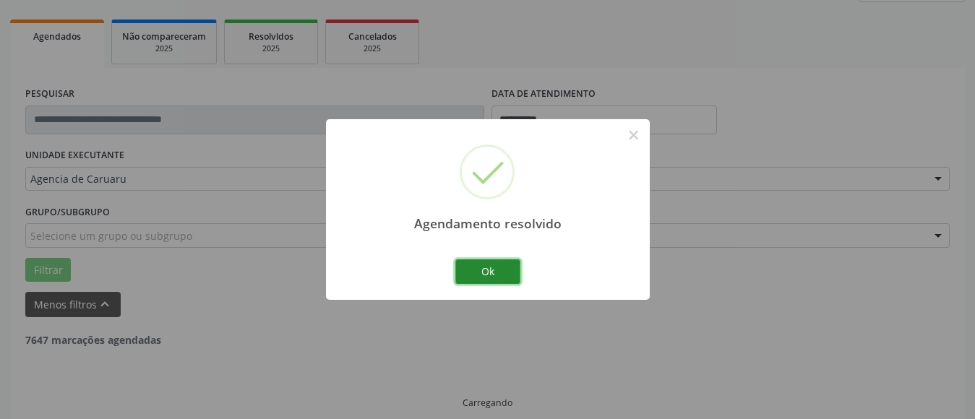
click at [495, 270] on button "Ok" at bounding box center [488, 272] width 65 height 25
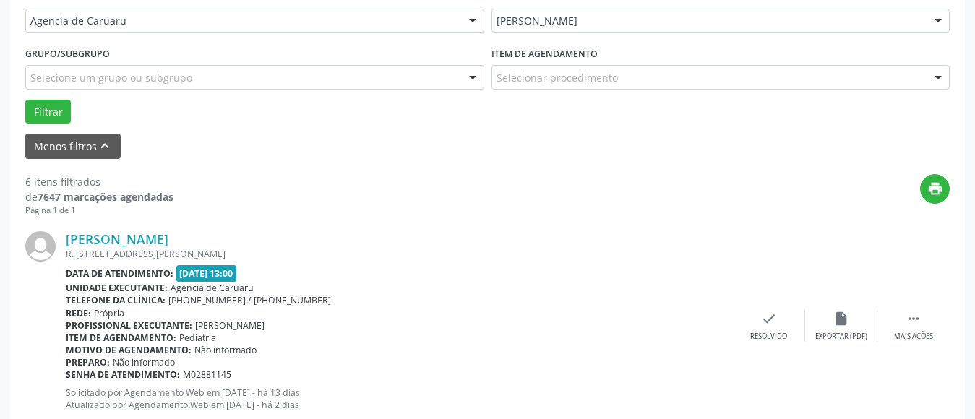
scroll to position [356, 0]
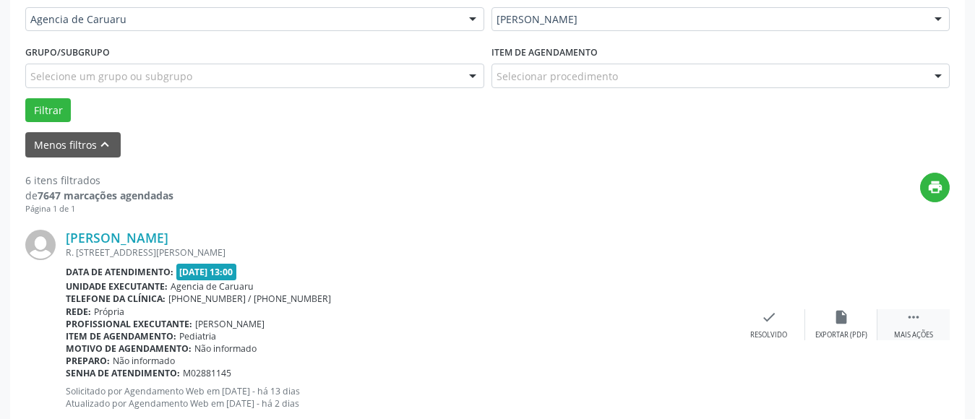
click at [916, 323] on icon "" at bounding box center [914, 317] width 16 height 16
click at [852, 317] on div "alarm_off Não compareceu" at bounding box center [842, 324] width 72 height 31
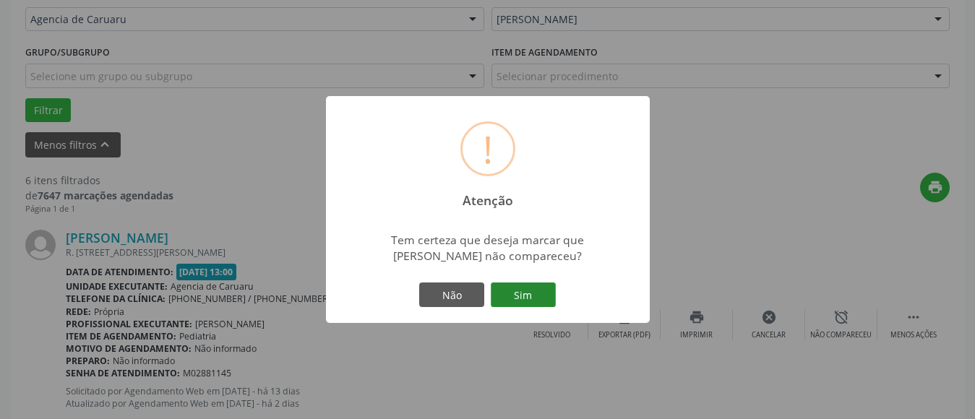
click at [494, 288] on button "Sim" at bounding box center [523, 295] width 65 height 25
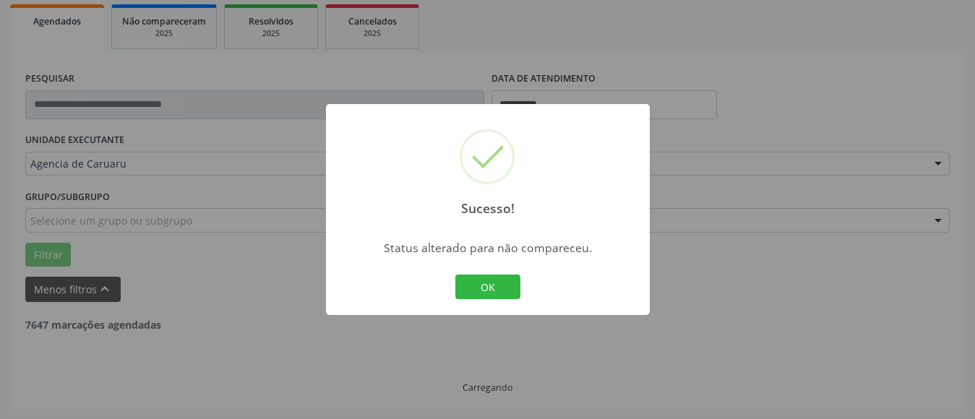
click at [483, 285] on button "OK" at bounding box center [488, 287] width 65 height 25
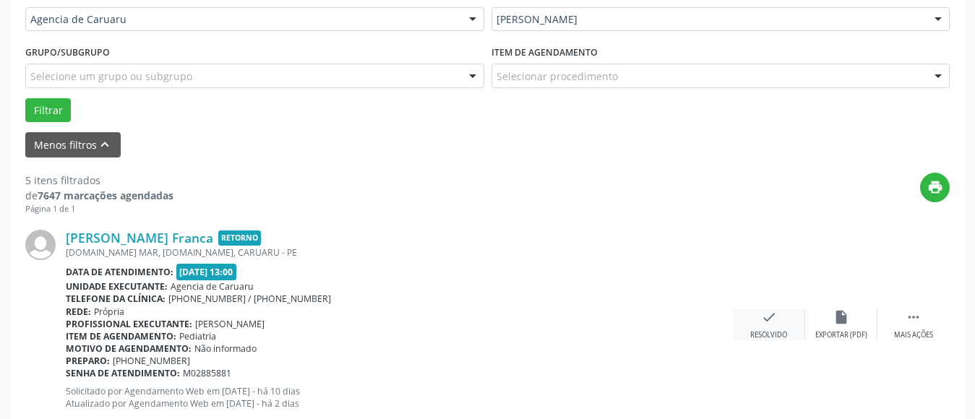
click at [777, 328] on div "check Resolvido" at bounding box center [769, 324] width 72 height 31
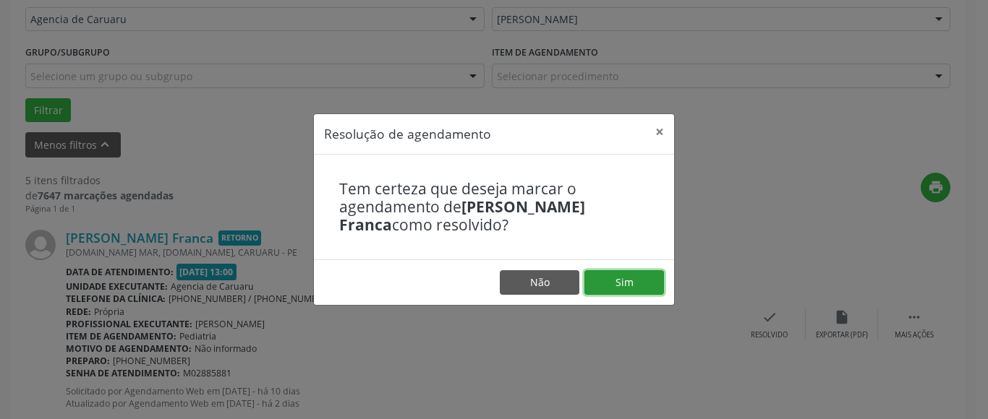
click at [638, 278] on button "Sim" at bounding box center [624, 282] width 80 height 25
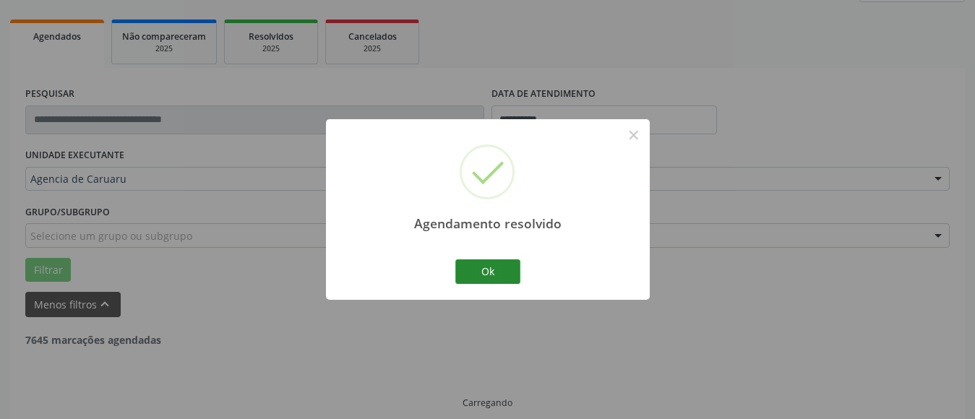
scroll to position [212, 0]
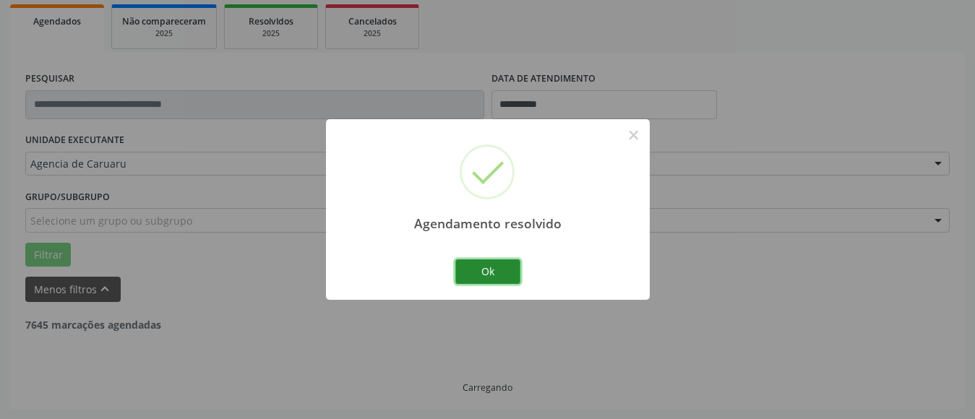
click at [477, 270] on button "Ok" at bounding box center [488, 272] width 65 height 25
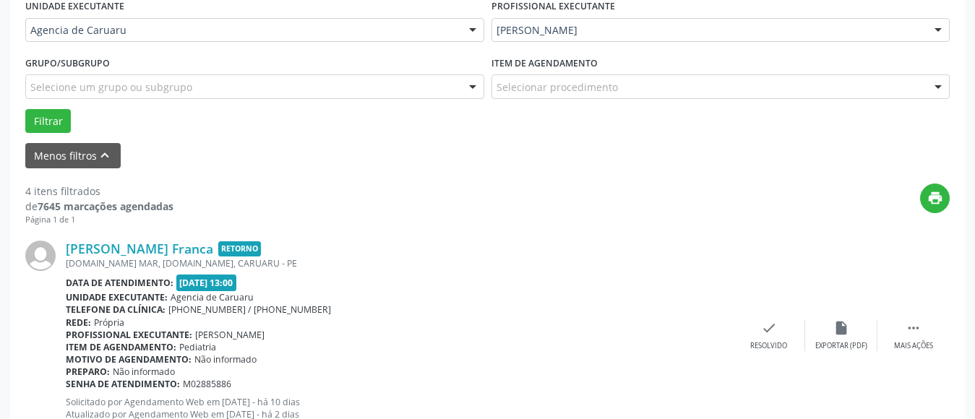
scroll to position [356, 0]
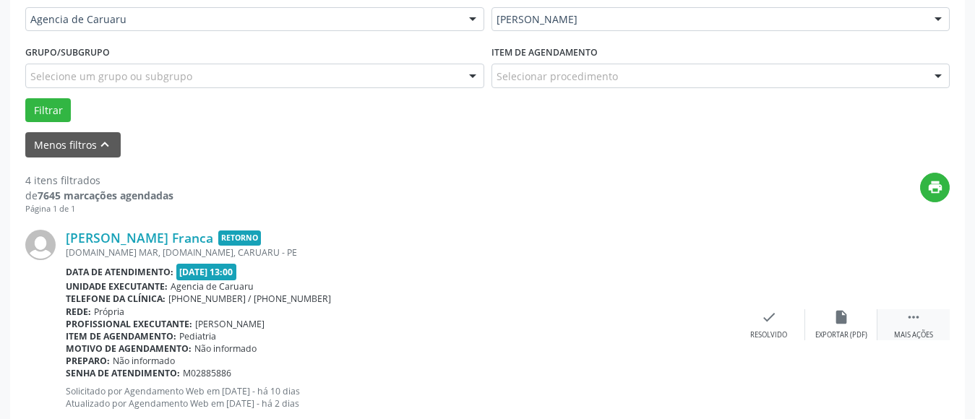
click at [917, 311] on icon "" at bounding box center [914, 317] width 16 height 16
click at [838, 310] on icon "alarm_off" at bounding box center [842, 317] width 16 height 16
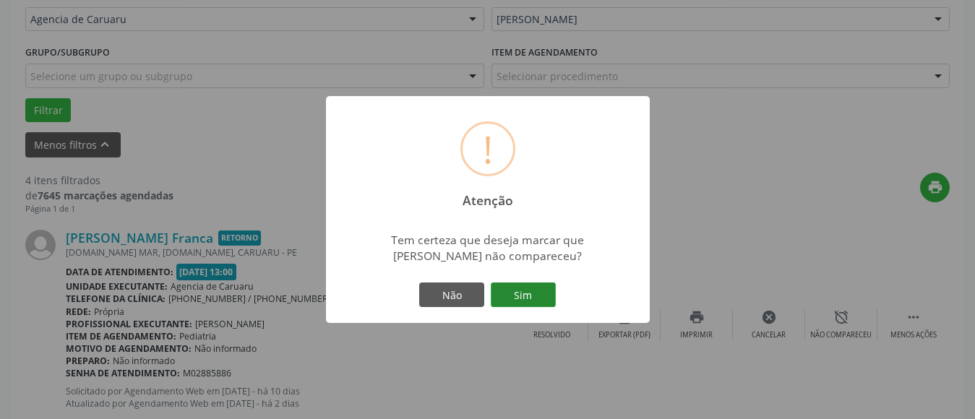
click at [542, 297] on button "Sim" at bounding box center [523, 295] width 65 height 25
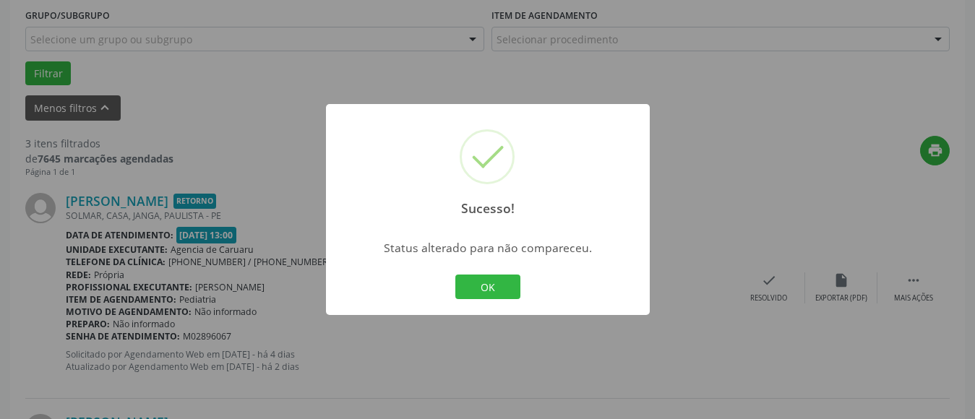
scroll to position [429, 0]
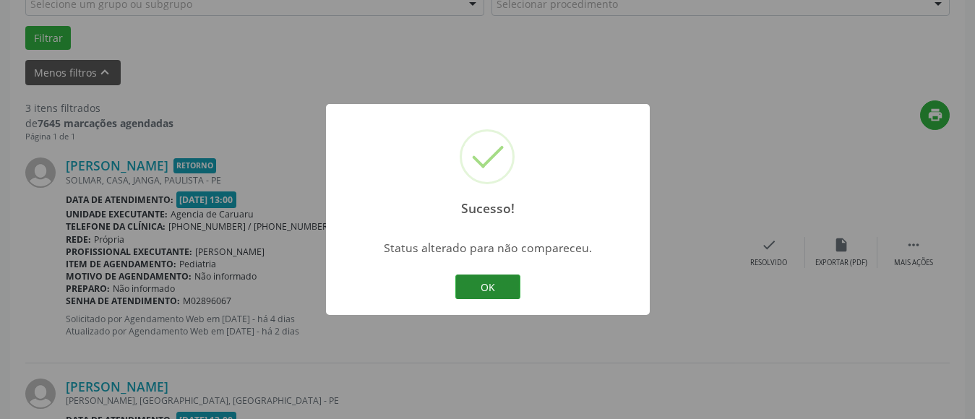
click at [504, 290] on button "OK" at bounding box center [488, 287] width 65 height 25
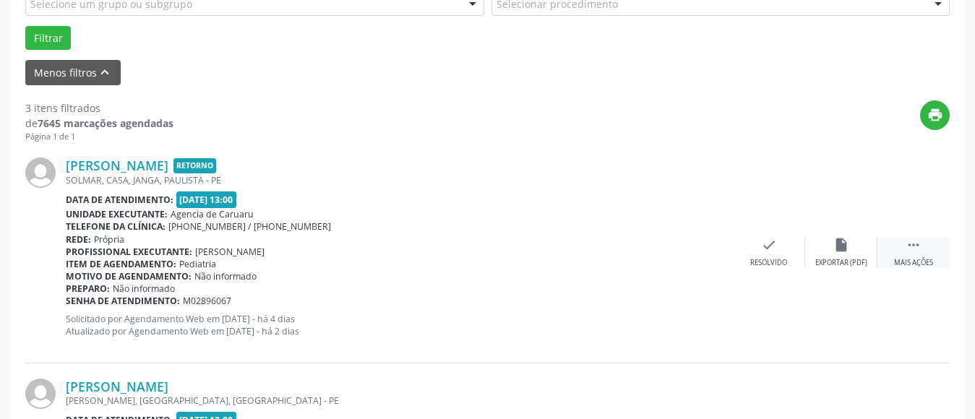
click at [909, 260] on div "Mais ações" at bounding box center [913, 263] width 39 height 10
click at [851, 239] on div "alarm_off Não compareceu" at bounding box center [842, 252] width 72 height 31
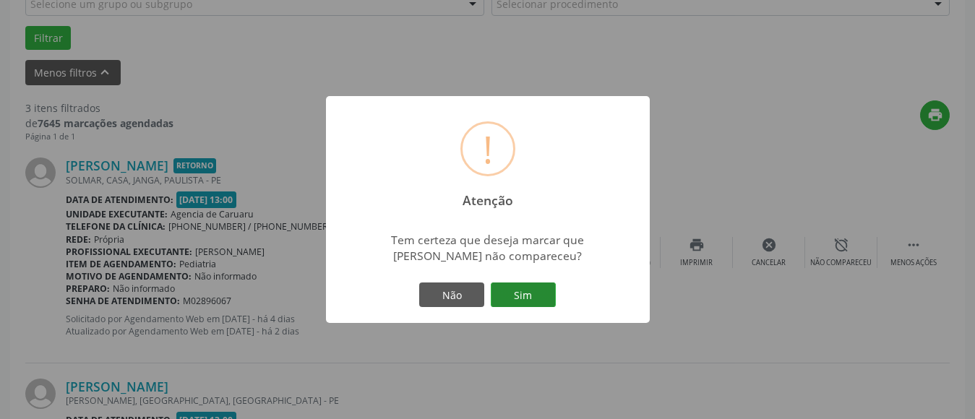
click at [513, 293] on button "Sim" at bounding box center [523, 295] width 65 height 25
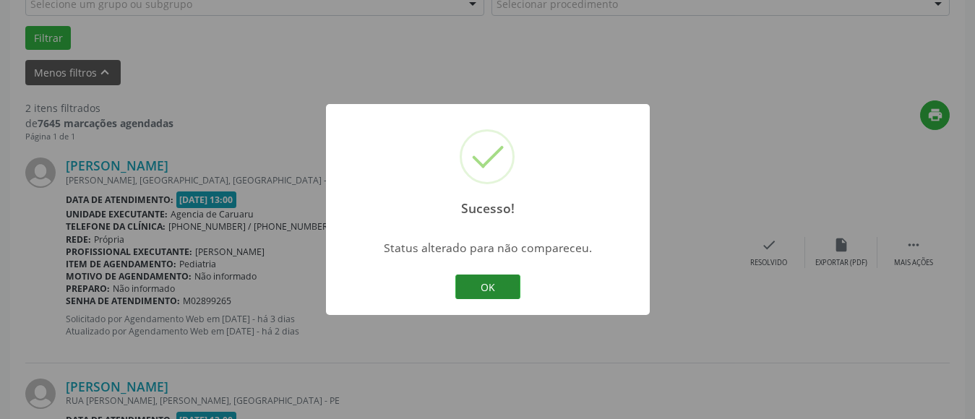
click at [503, 291] on button "OK" at bounding box center [488, 287] width 65 height 25
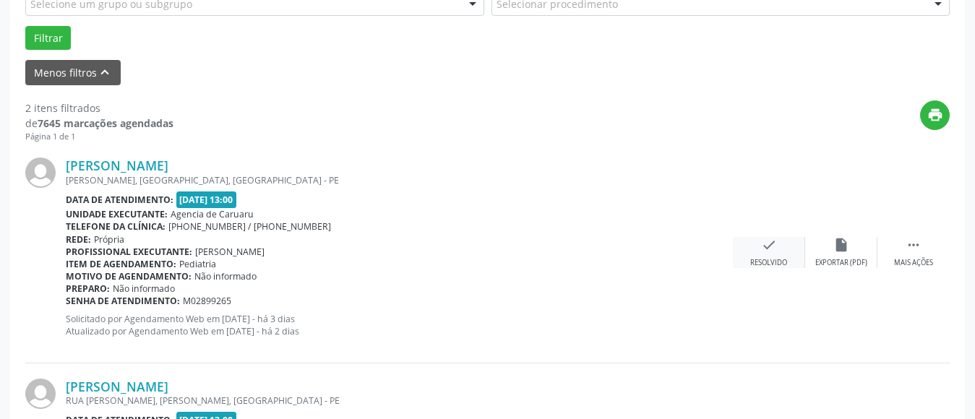
click at [786, 262] on div "Resolvido" at bounding box center [769, 263] width 37 height 10
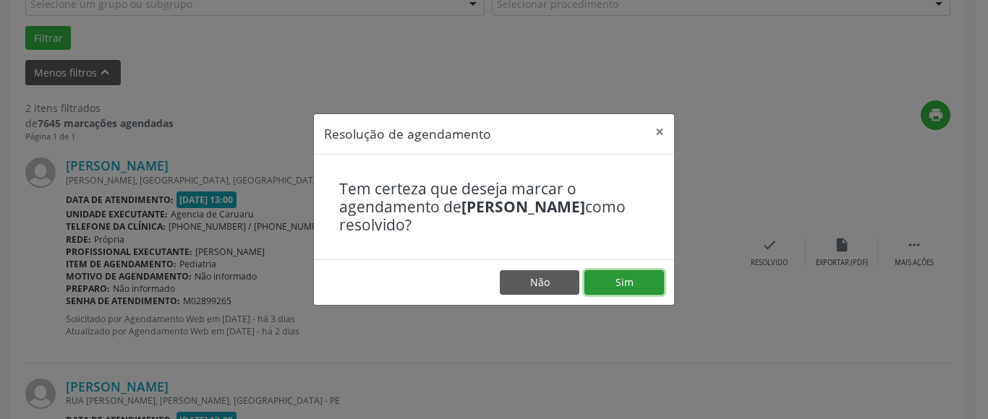
click at [634, 285] on button "Sim" at bounding box center [624, 282] width 80 height 25
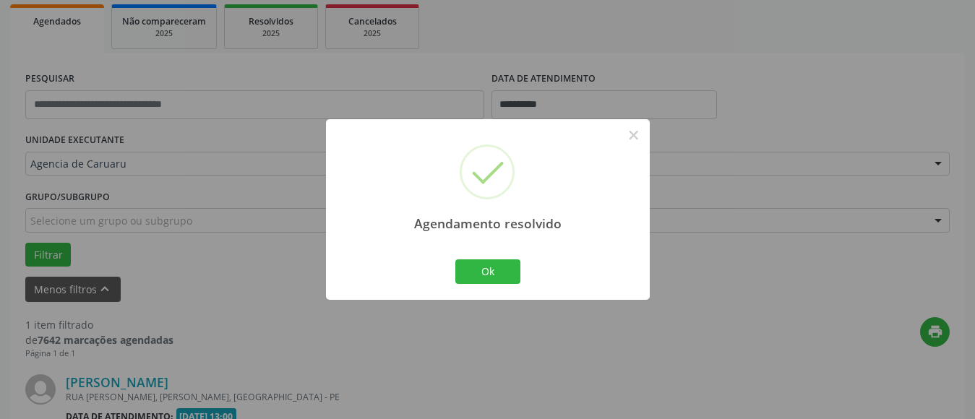
scroll to position [398, 0]
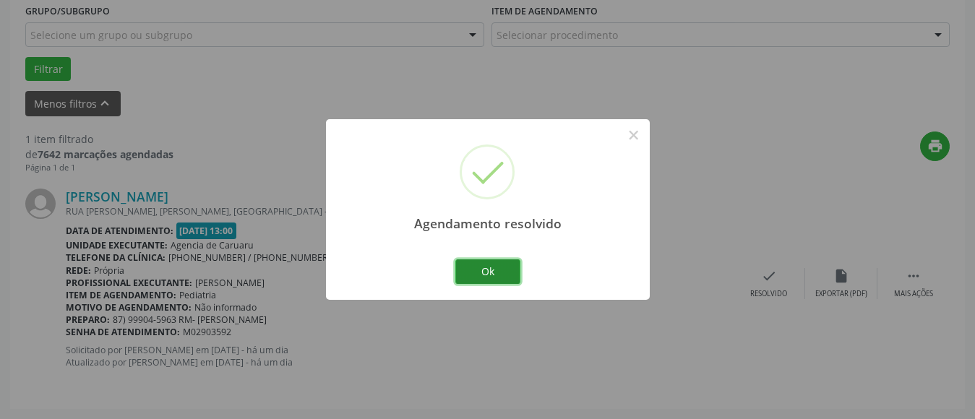
click at [494, 273] on button "Ok" at bounding box center [488, 272] width 65 height 25
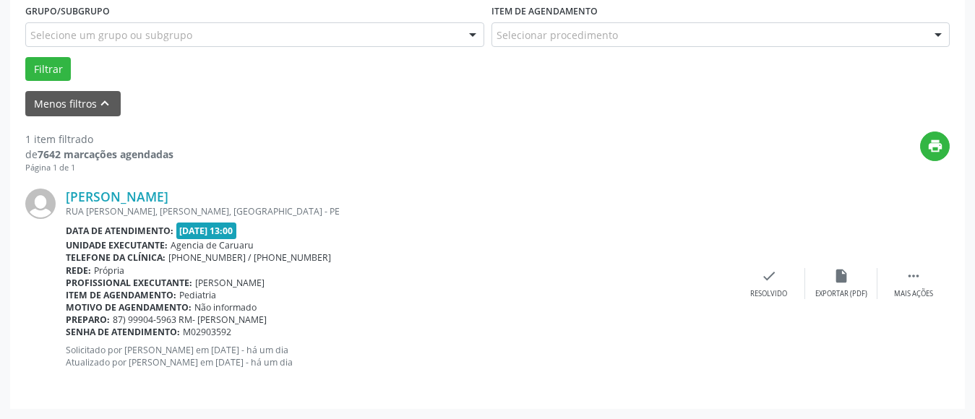
click at [914, 267] on div "[PERSON_NAME] [GEOGRAPHIC_DATA][PERSON_NAME], [GEOGRAPHIC_DATA], [GEOGRAPHIC_DA…" at bounding box center [487, 284] width 925 height 220
click at [905, 278] on div " Mais ações" at bounding box center [914, 283] width 72 height 31
click at [839, 273] on icon "alarm_off" at bounding box center [842, 276] width 16 height 16
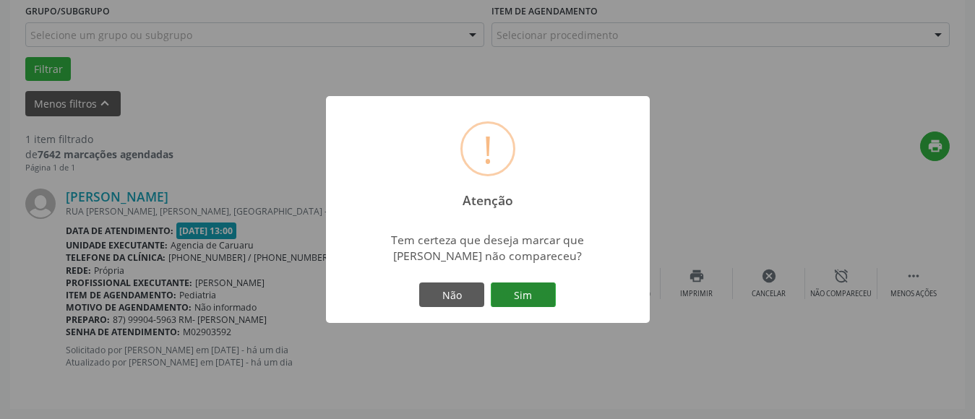
click at [524, 291] on button "Sim" at bounding box center [523, 295] width 65 height 25
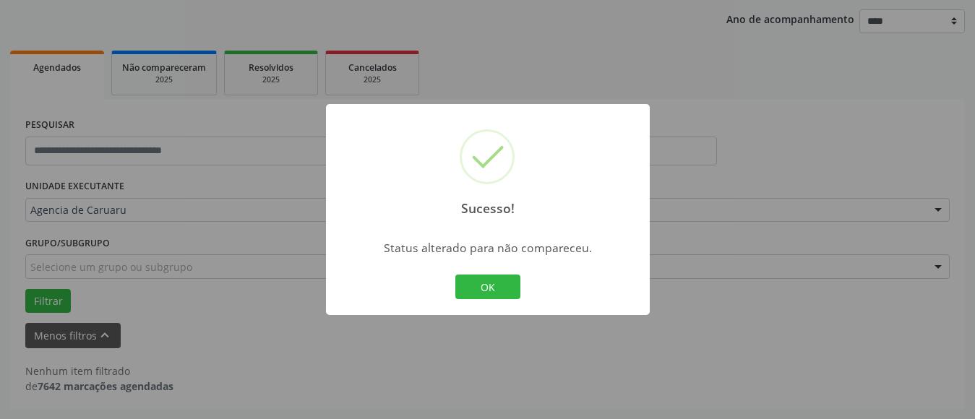
scroll to position [166, 0]
click at [500, 291] on button "OK" at bounding box center [488, 287] width 65 height 25
